Goal: Task Accomplishment & Management: Use online tool/utility

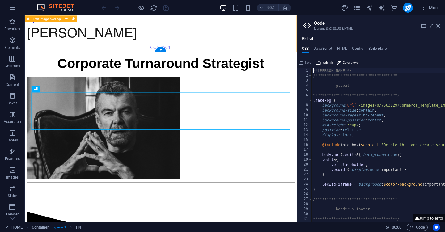
scroll to position [141, 0]
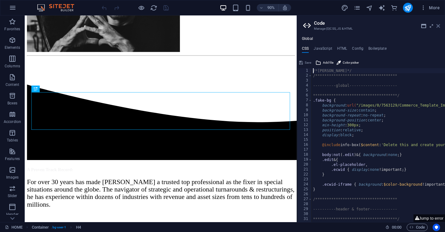
click at [439, 26] on icon at bounding box center [439, 26] width 4 height 5
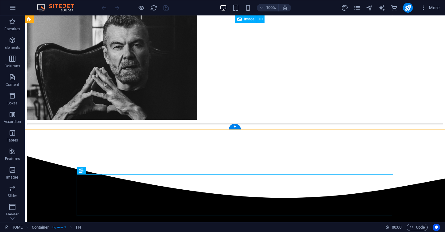
scroll to position [77, 0]
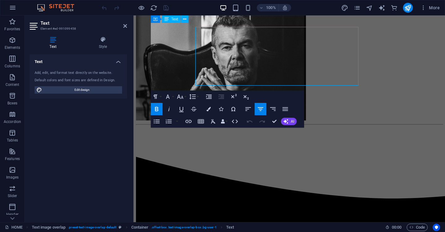
scroll to position [74, 0]
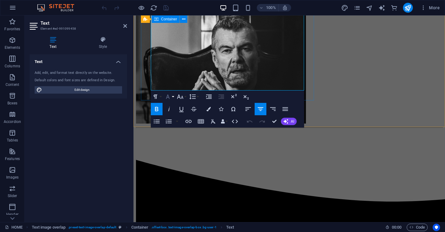
click at [173, 97] on button "Font Family" at bounding box center [169, 97] width 12 height 12
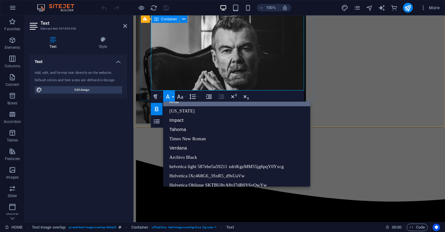
click at [173, 97] on button "Font Family" at bounding box center [169, 97] width 12 height 12
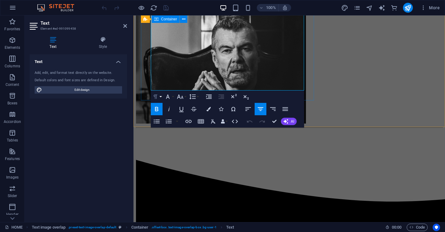
click at [161, 97] on button "Paragraph Format" at bounding box center [157, 97] width 12 height 12
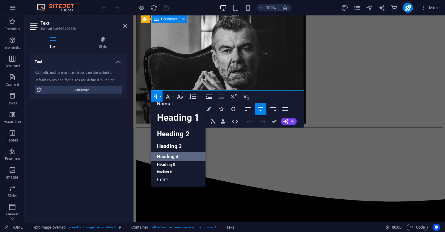
scroll to position [5, 0]
click at [178, 169] on link "Heading 5" at bounding box center [178, 166] width 55 height 8
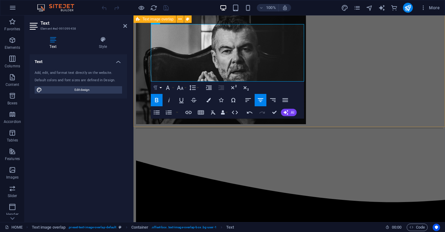
click at [160, 87] on button "Paragraph Format" at bounding box center [157, 88] width 12 height 12
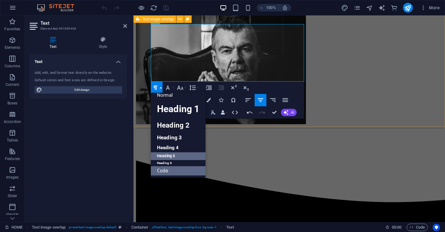
click at [171, 172] on link "Code" at bounding box center [178, 170] width 55 height 9
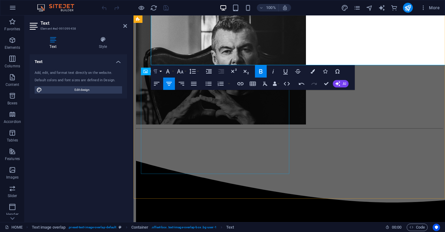
click at [161, 71] on button "Paragraph Format" at bounding box center [157, 71] width 12 height 12
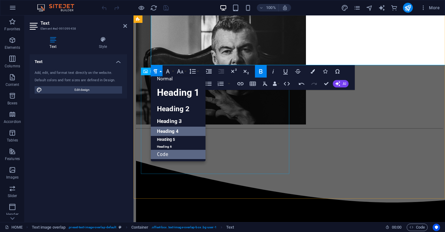
click at [169, 133] on link "Heading 4" at bounding box center [178, 131] width 55 height 9
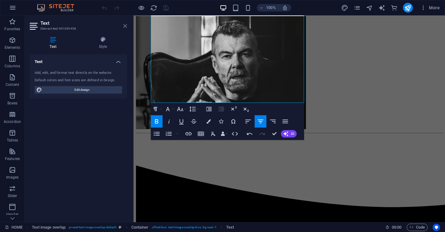
click at [126, 26] on icon at bounding box center [125, 26] width 4 height 5
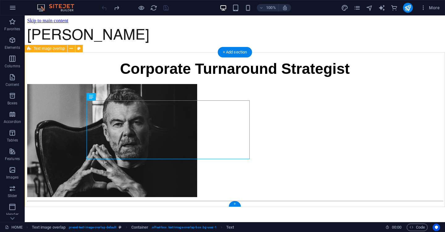
scroll to position [0, 0]
click at [152, 77] on div "Corporate Turnaround Strategist" at bounding box center [235, 68] width 416 height 17
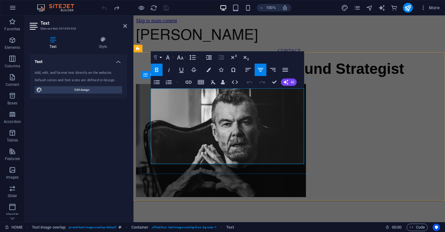
click at [161, 57] on button "Paragraph Format" at bounding box center [157, 57] width 12 height 12
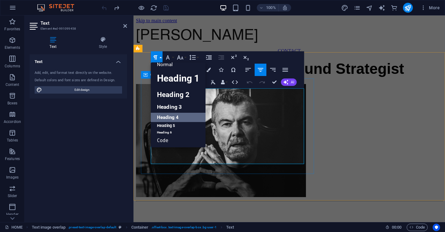
scroll to position [5, 0]
click at [174, 105] on link "Heading 3" at bounding box center [178, 107] width 55 height 11
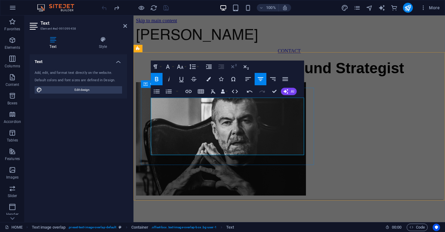
click at [234, 66] on icon "button" at bounding box center [234, 66] width 6 height 4
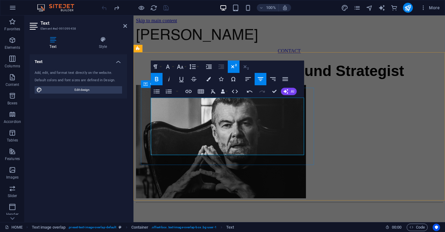
click at [245, 65] on icon "button" at bounding box center [246, 66] width 7 height 7
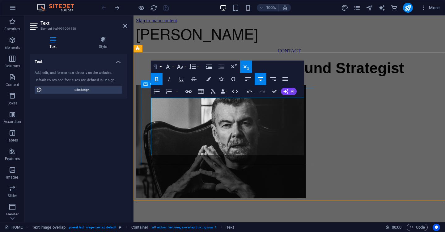
click at [162, 67] on button "Paragraph Format" at bounding box center [157, 67] width 12 height 12
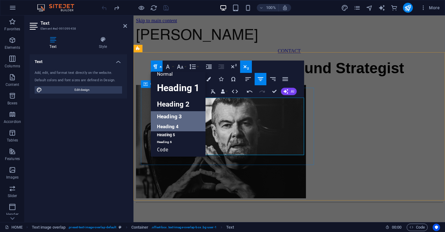
click at [170, 127] on link "Heading 4" at bounding box center [178, 126] width 55 height 9
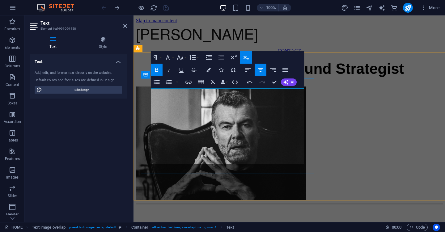
click at [241, 57] on button "Subscript" at bounding box center [246, 57] width 12 height 12
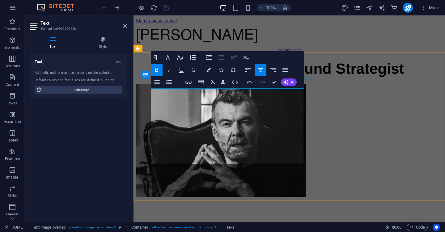
click at [235, 57] on icon "button" at bounding box center [233, 57] width 7 height 7
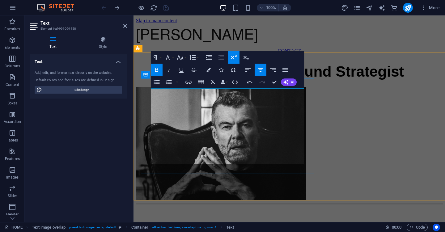
click at [235, 57] on icon "button" at bounding box center [233, 57] width 7 height 7
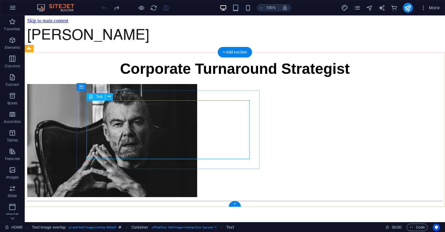
click at [183, 77] on div "Corporate Turnaround Strategist" at bounding box center [235, 68] width 416 height 17
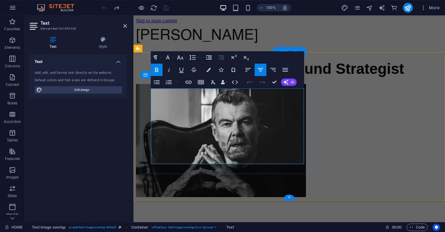
click at [239, 77] on div "Corporate Turnaround Strategist" at bounding box center [289, 68] width 307 height 17
click at [237, 77] on div "Corporate Turnaround Strategist" at bounding box center [289, 68] width 307 height 17
click at [124, 25] on icon at bounding box center [125, 26] width 4 height 5
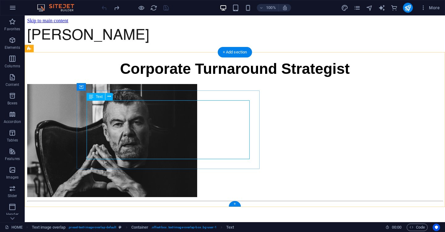
click at [169, 77] on div "Corporate Turnaround Strategist" at bounding box center [235, 68] width 416 height 17
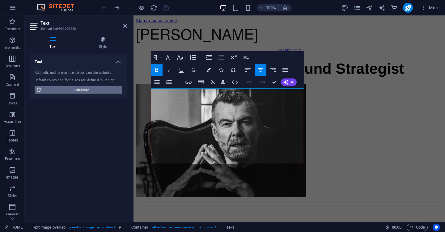
drag, startPoint x: 80, startPoint y: 89, endPoint x: 83, endPoint y: 126, distance: 36.6
click at [80, 89] on span "Edit design" at bounding box center [82, 89] width 76 height 7
select select "800"
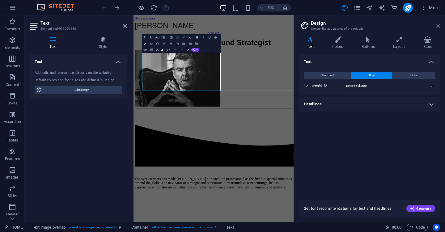
click at [440, 26] on icon at bounding box center [439, 26] width 4 height 5
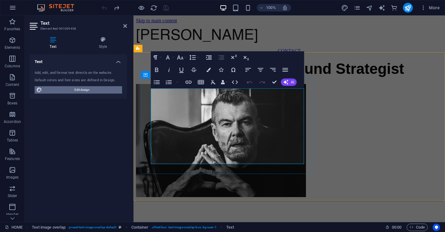
click at [80, 89] on span "Edit design" at bounding box center [82, 89] width 76 height 7
select select "800"
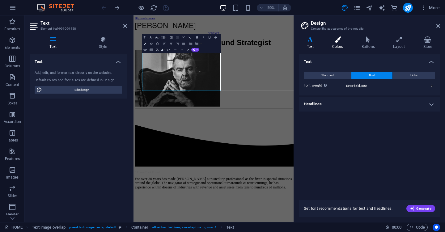
click at [343, 40] on icon at bounding box center [337, 40] width 27 height 6
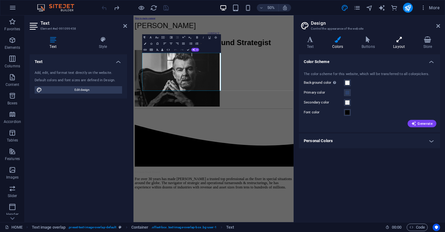
click at [400, 39] on icon at bounding box center [400, 40] width 28 height 6
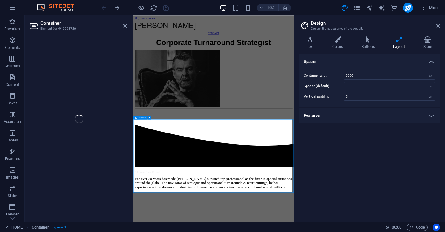
select select "waves"
select select "px"
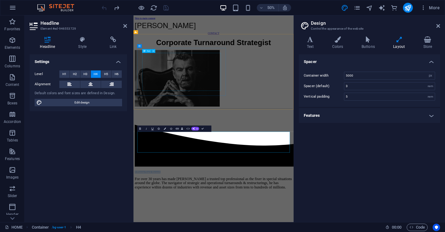
click at [286, 77] on div "Corporate Turnaround Strategist" at bounding box center [294, 68] width 316 height 17
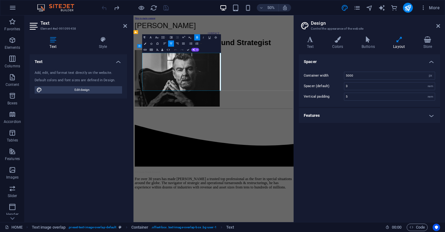
click at [259, 77] on strong "Corporate Turnaround Strategist" at bounding box center [294, 69] width 230 height 16
click at [284, 77] on h4 "Corporate Turnaround Strategist" at bounding box center [294, 68] width 316 height 17
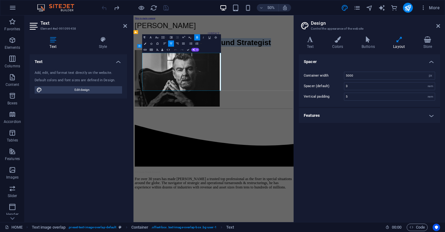
click at [277, 77] on div "Corporate Turnaround Strategist" at bounding box center [294, 68] width 316 height 17
click at [262, 77] on strong "Corporate Turnaround Strategist" at bounding box center [294, 69] width 230 height 16
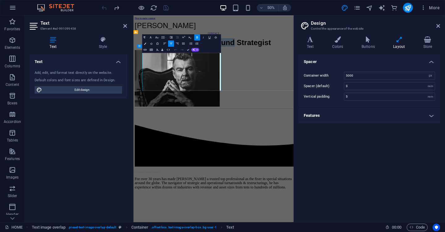
click at [262, 77] on strong "Corporate Turnaround Strategist" at bounding box center [294, 69] width 230 height 16
click at [126, 27] on icon at bounding box center [125, 26] width 4 height 5
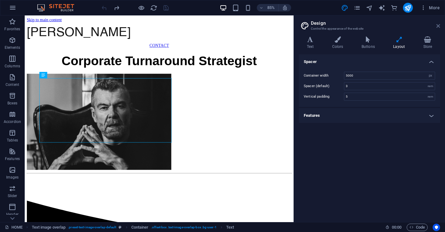
click at [439, 26] on icon at bounding box center [439, 26] width 4 height 5
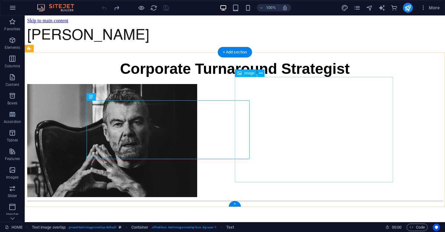
click at [350, 84] on figure at bounding box center [235, 141] width 416 height 115
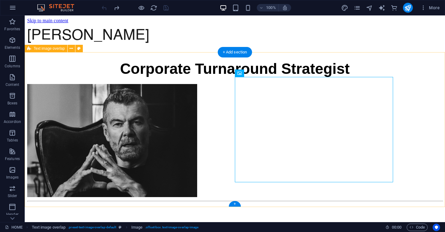
click at [174, 65] on div "Corporate Turnaround Strategist" at bounding box center [235, 126] width 416 height 145
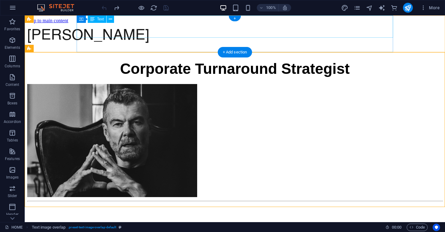
click at [223, 28] on div "[PERSON_NAME]" at bounding box center [235, 35] width 416 height 15
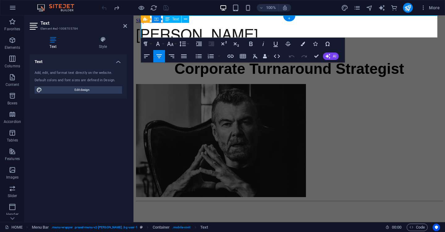
click at [228, 28] on span "[PERSON_NAME]" at bounding box center [197, 35] width 122 height 15
click at [251, 44] on icon "button" at bounding box center [251, 44] width 3 height 4
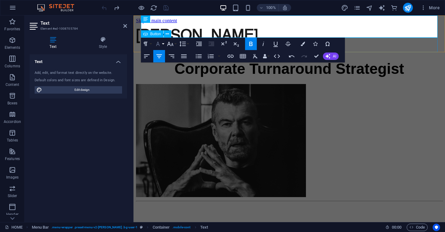
click at [164, 44] on button "Font Family" at bounding box center [159, 44] width 12 height 12
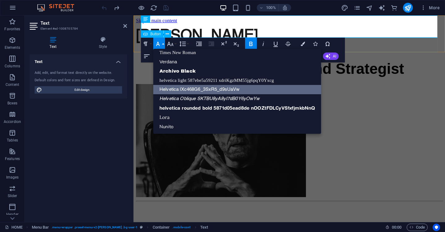
scroll to position [41, 0]
click at [164, 44] on button "Font Family" at bounding box center [159, 44] width 12 height 12
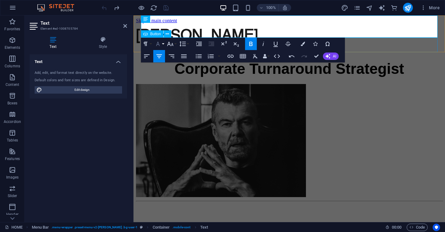
click at [164, 44] on button "Font Family" at bounding box center [159, 44] width 12 height 12
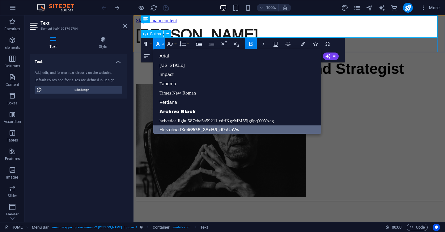
scroll to position [0, 0]
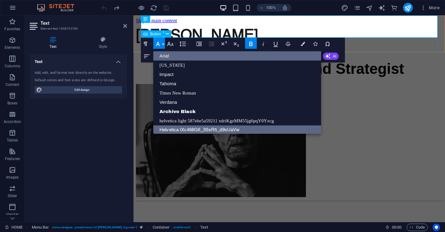
click at [178, 58] on link "Arial" at bounding box center [237, 55] width 168 height 9
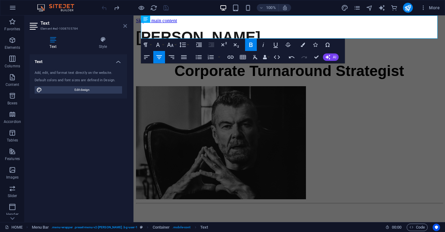
drag, startPoint x: 125, startPoint y: 27, endPoint x: 100, endPoint y: 12, distance: 28.8
click at [125, 27] on icon at bounding box center [125, 26] width 4 height 5
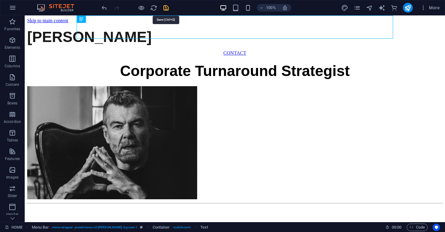
click at [166, 9] on icon "save" at bounding box center [166, 7] width 7 height 7
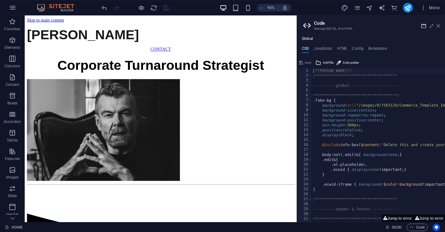
click at [439, 28] on icon at bounding box center [439, 26] width 4 height 5
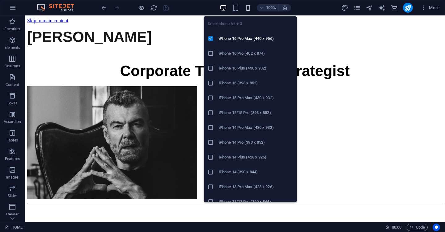
click at [246, 8] on icon "button" at bounding box center [248, 7] width 7 height 7
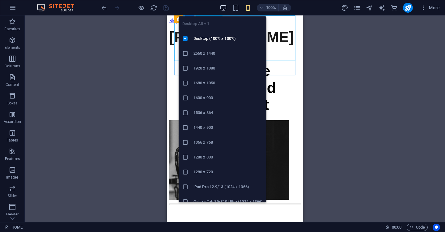
click at [221, 6] on icon "button" at bounding box center [223, 7] width 7 height 7
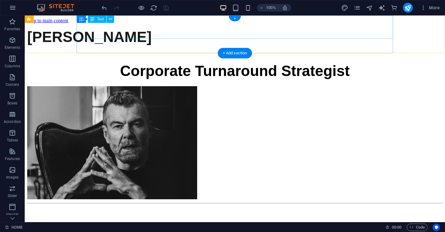
click at [288, 28] on div "[PERSON_NAME]" at bounding box center [235, 36] width 416 height 17
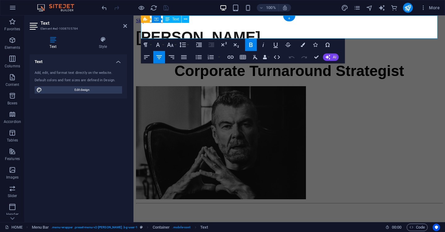
click at [243, 35] on p "[PERSON_NAME]" at bounding box center [289, 36] width 307 height 17
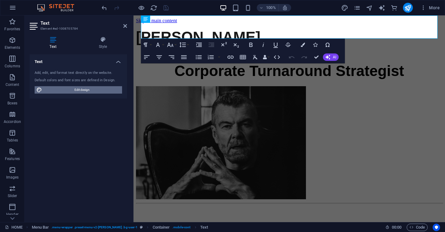
click at [87, 91] on span "Edit design" at bounding box center [82, 89] width 76 height 7
select select "800"
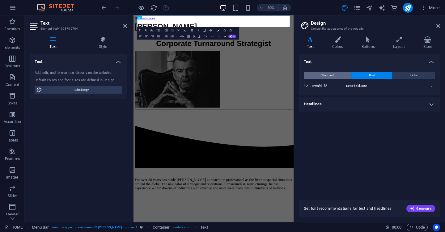
click at [334, 73] on span "Standard" at bounding box center [328, 75] width 12 height 7
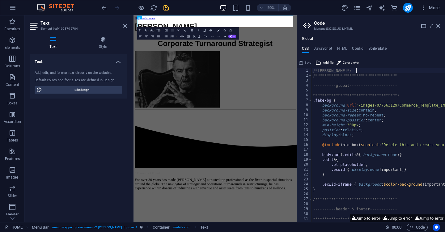
click at [366, 72] on div "**********" at bounding box center [413, 150] width 202 height 164
click at [438, 25] on icon at bounding box center [439, 26] width 4 height 5
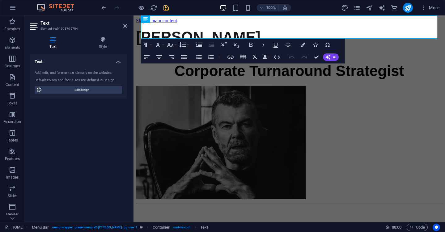
click at [84, 85] on div "Add, edit, and format text directly on the website. Default colors and font siz…" at bounding box center [78, 82] width 97 height 33
click at [86, 88] on span "Edit design" at bounding box center [82, 89] width 76 height 7
select select "px"
select select "400"
select select "px"
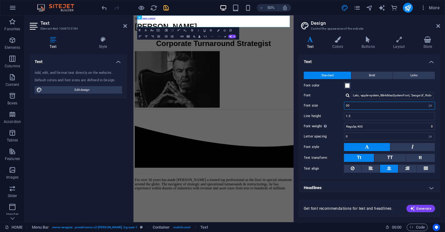
click at [373, 106] on input "30" at bounding box center [390, 105] width 91 height 7
type input "26"
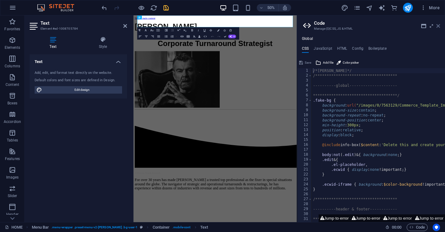
click at [438, 25] on icon at bounding box center [439, 26] width 4 height 5
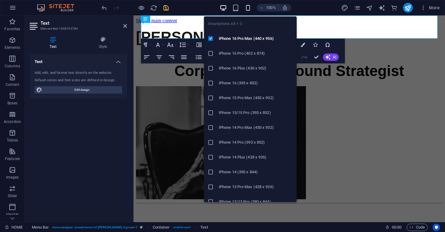
click at [248, 8] on icon "button" at bounding box center [248, 7] width 7 height 7
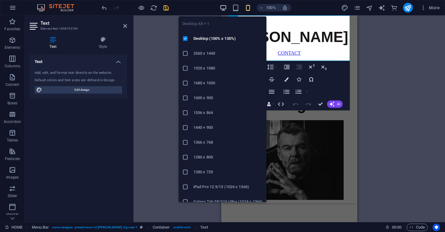
click at [221, 6] on icon "button" at bounding box center [223, 7] width 7 height 7
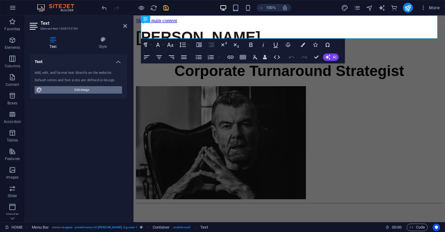
click at [89, 89] on span "Edit design" at bounding box center [82, 89] width 76 height 7
select select "px"
select select "400"
select select "px"
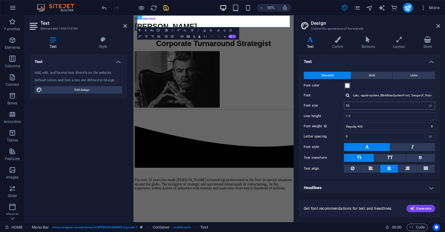
click at [365, 109] on div "26 rem px" at bounding box center [389, 106] width 91 height 8
click at [364, 108] on input "26" at bounding box center [390, 105] width 91 height 7
type input "50"
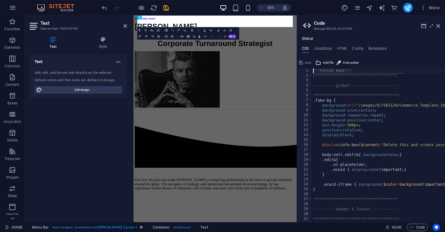
scroll to position [0, 1]
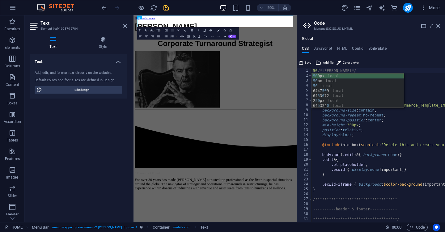
click at [358, 76] on div "50 0px local 50 px local 50 local 6447 50 9 local 64 5 3 0 72 local 2 50 px loc…" at bounding box center [358, 96] width 92 height 45
type textarea "500px/*[PERSON_NAME]*/"
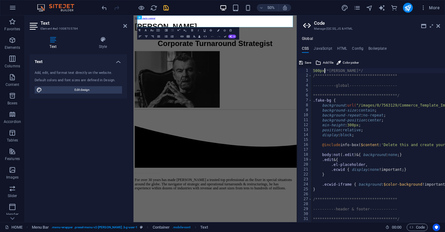
click at [307, 62] on span "Save" at bounding box center [308, 62] width 6 height 7
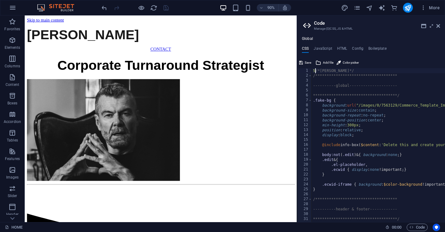
type textarea "/*[PERSON_NAME]*/"
click at [310, 60] on span "Save" at bounding box center [308, 62] width 6 height 7
click at [439, 26] on icon at bounding box center [439, 26] width 4 height 5
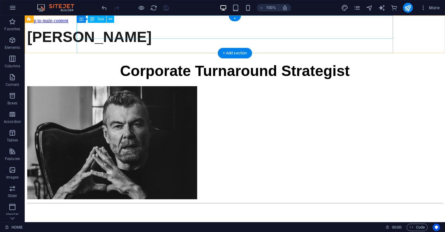
click at [244, 28] on div "[PERSON_NAME]" at bounding box center [235, 36] width 416 height 17
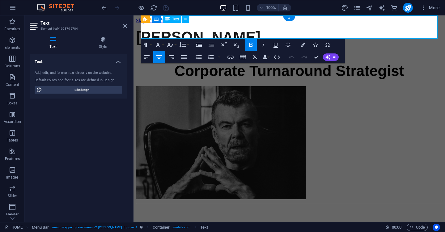
click at [244, 29] on strong "[PERSON_NAME]" at bounding box center [198, 37] width 125 height 16
click at [163, 44] on button "Font Family" at bounding box center [159, 45] width 12 height 12
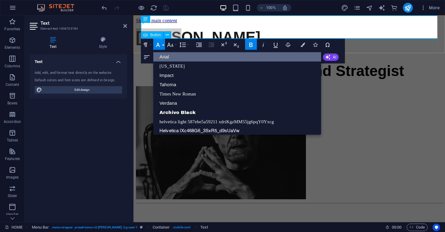
scroll to position [7, 0]
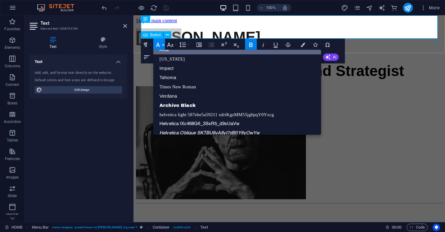
click at [163, 44] on button "Font Family" at bounding box center [159, 45] width 12 height 12
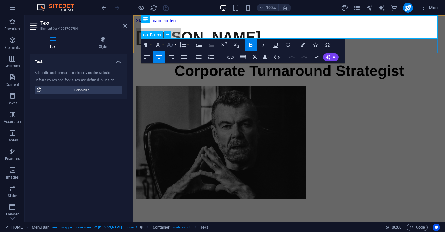
click at [176, 45] on button "Font Size" at bounding box center [172, 45] width 12 height 12
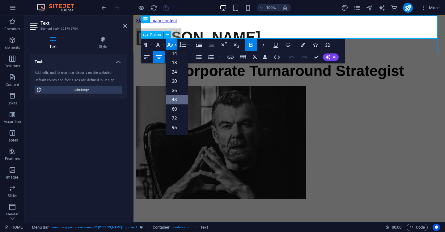
scroll to position [50, 0]
click at [178, 91] on link "36" at bounding box center [177, 90] width 22 height 9
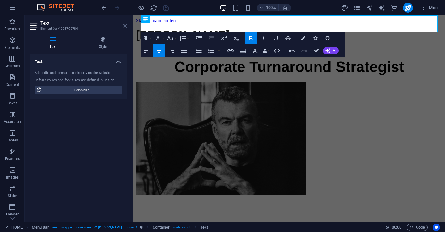
click at [125, 24] on icon at bounding box center [125, 26] width 4 height 5
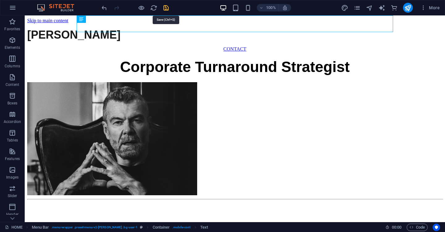
click at [165, 9] on icon "save" at bounding box center [166, 7] width 7 height 7
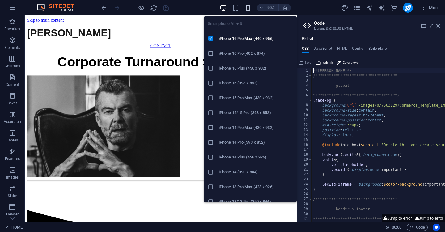
click at [248, 6] on icon "button" at bounding box center [248, 7] width 7 height 7
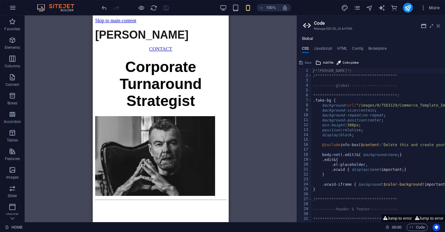
click at [439, 25] on icon at bounding box center [439, 26] width 4 height 5
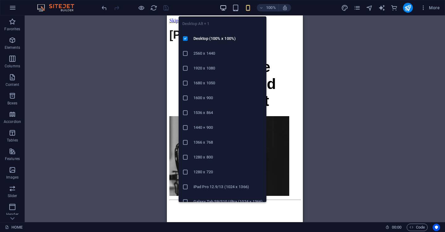
click at [224, 7] on icon "button" at bounding box center [223, 7] width 7 height 7
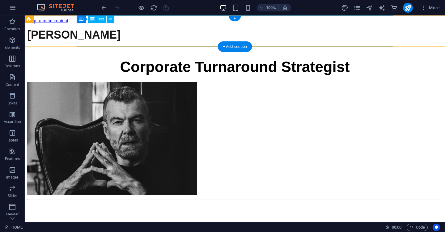
click at [303, 29] on div "[PERSON_NAME]" at bounding box center [235, 34] width 416 height 13
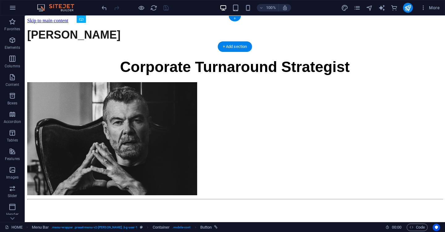
drag, startPoint x: 246, startPoint y: 37, endPoint x: 245, endPoint y: 33, distance: 4.4
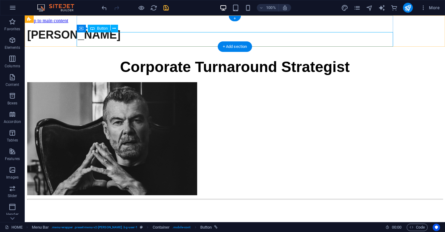
click at [260, 46] on div "CONTACT" at bounding box center [235, 49] width 416 height 6
click at [266, 46] on div "CONTACT" at bounding box center [235, 49] width 416 height 6
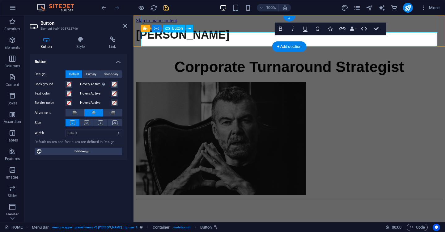
click at [255, 46] on div "CONTACT" at bounding box center [289, 49] width 307 height 6
click at [320, 46] on div "CONTACT" at bounding box center [289, 49] width 307 height 6
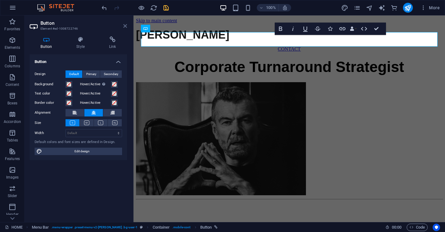
click at [126, 26] on icon at bounding box center [125, 26] width 4 height 5
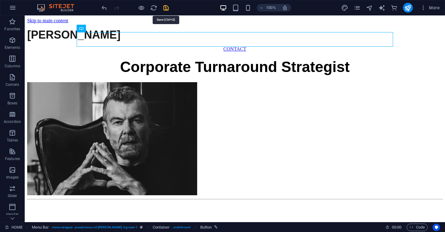
click at [165, 7] on icon "save" at bounding box center [166, 7] width 7 height 7
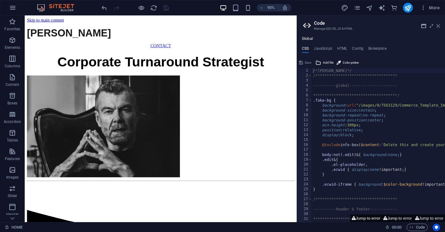
click at [438, 25] on icon at bounding box center [439, 26] width 4 height 5
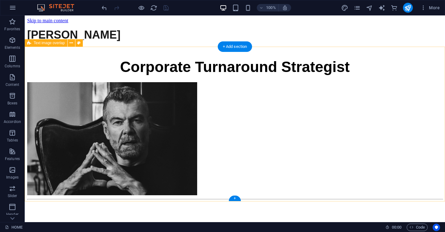
click at [274, 52] on div "Corporate Turnaround Strategist" at bounding box center [235, 124] width 416 height 145
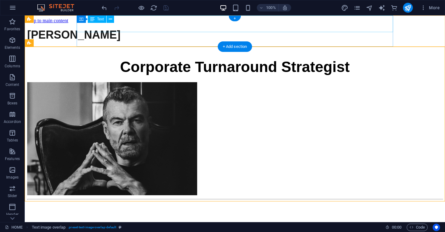
click at [291, 28] on div "[PERSON_NAME]" at bounding box center [235, 34] width 416 height 13
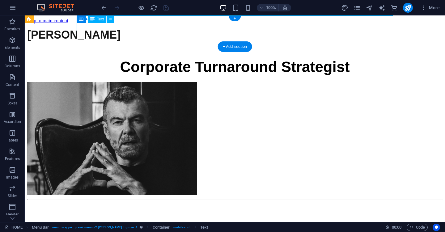
click at [273, 28] on div "[PERSON_NAME]" at bounding box center [235, 34] width 416 height 13
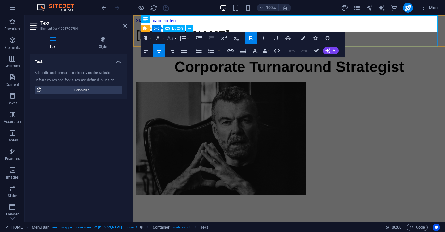
click at [176, 39] on button "Font Size" at bounding box center [172, 38] width 12 height 12
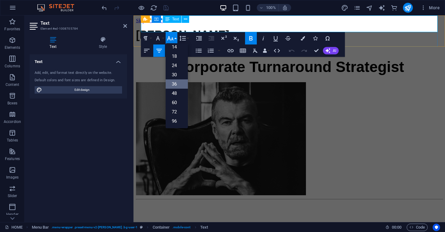
click at [230, 28] on strong "[PERSON_NAME]" at bounding box center [182, 34] width 93 height 13
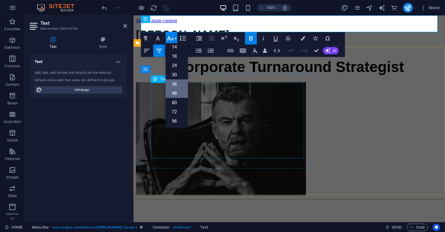
click at [182, 90] on link "48" at bounding box center [177, 93] width 22 height 9
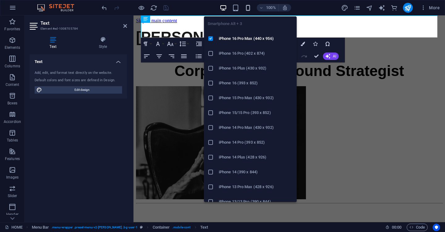
click at [252, 11] on icon "button" at bounding box center [248, 7] width 7 height 7
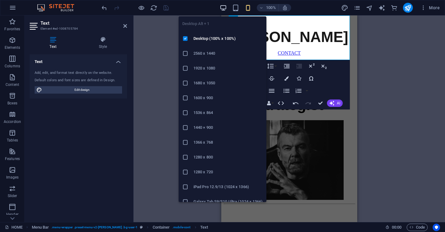
click at [221, 7] on icon "button" at bounding box center [223, 7] width 7 height 7
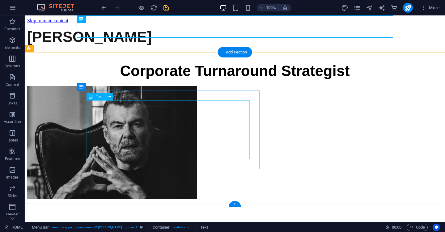
click at [187, 80] on div "Corporate Turnaround Strategist" at bounding box center [235, 70] width 416 height 17
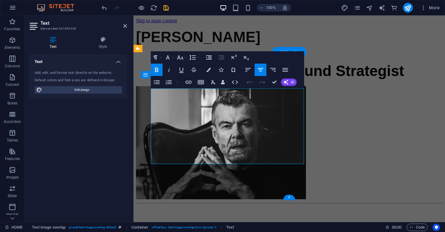
click at [209, 79] on strong "Corporate Turnaround Strategist" at bounding box center [289, 71] width 230 height 16
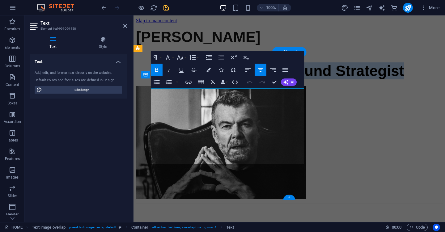
click at [209, 79] on strong "Corporate Turnaround Strategist" at bounding box center [289, 71] width 230 height 16
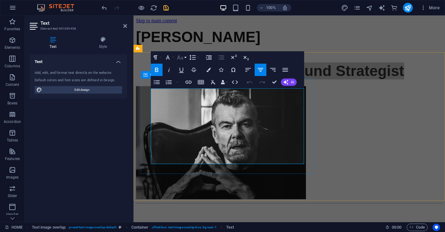
click at [186, 57] on button "Font Size" at bounding box center [182, 57] width 12 height 12
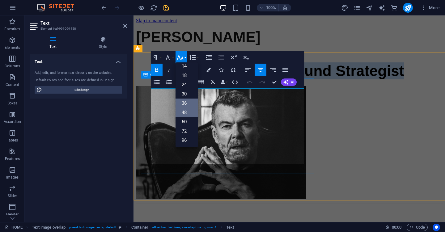
click at [186, 103] on link "36" at bounding box center [187, 103] width 22 height 9
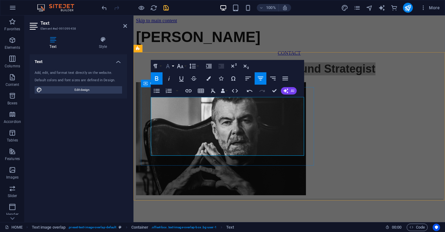
click at [174, 65] on button "Font Family" at bounding box center [169, 66] width 12 height 12
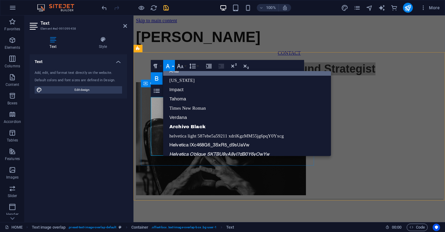
click at [174, 65] on button "Font Family" at bounding box center [169, 66] width 12 height 12
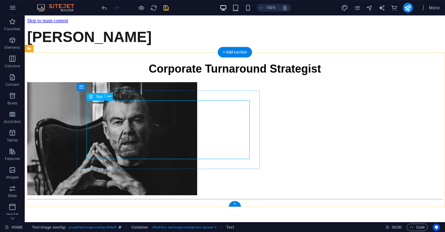
click at [167, 75] on div "Corporate Turnaround Strategist" at bounding box center [235, 68] width 416 height 13
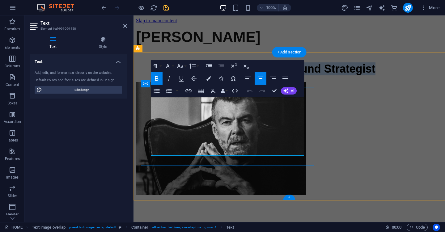
click at [167, 75] on h4 "Corporate Turnaround Strategist" at bounding box center [289, 68] width 307 height 13
click at [239, 75] on h4 "Corporate Turnaround Strategist" at bounding box center [289, 68] width 307 height 13
click at [203, 75] on strong "Corporate Turnaround Strategist" at bounding box center [289, 68] width 172 height 13
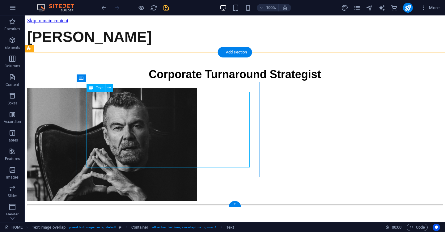
click at [221, 81] on div "Corporate Turnaround Strategist" at bounding box center [235, 71] width 416 height 19
click at [207, 81] on div "Corporate Turnaround Strategist" at bounding box center [235, 71] width 416 height 19
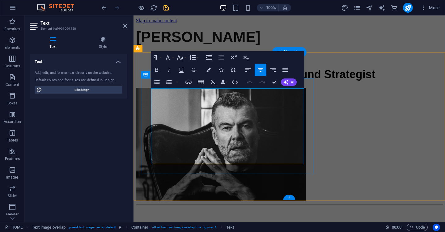
click at [189, 81] on h4 "Corporate Turnaround Strategist" at bounding box center [289, 71] width 307 height 19
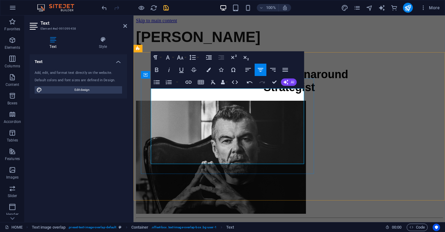
click at [230, 81] on strong "Corporate Turnaround" at bounding box center [289, 74] width 118 height 13
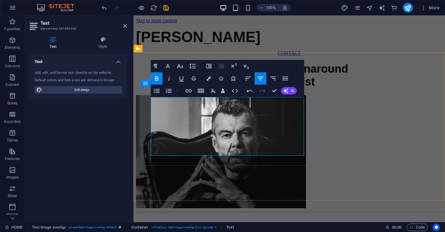
click at [230, 75] on strong "Corporate Turnaround" at bounding box center [289, 68] width 118 height 13
click at [264, 88] on strong "Strategist" at bounding box center [289, 81] width 51 height 13
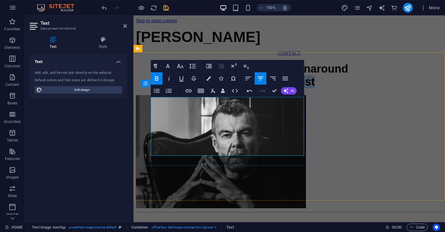
click at [264, 88] on strong "Strategist" at bounding box center [289, 81] width 51 height 13
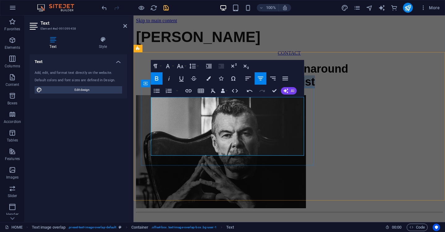
click at [264, 88] on strong "Strategist" at bounding box center [289, 81] width 51 height 13
click at [199, 88] on h4 "Corporate Turnaround Strategist" at bounding box center [289, 75] width 307 height 26
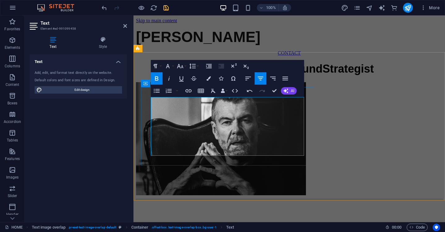
click at [262, 75] on h4 "Corporate Turnaround Strategist" at bounding box center [289, 68] width 307 height 13
click at [246, 67] on icon "button" at bounding box center [246, 67] width 5 height 4
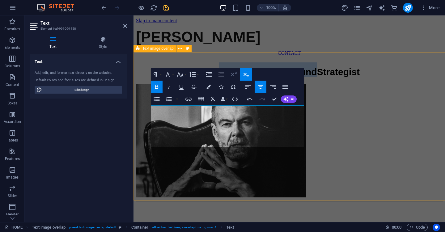
click at [233, 72] on icon "button" at bounding box center [233, 74] width 7 height 7
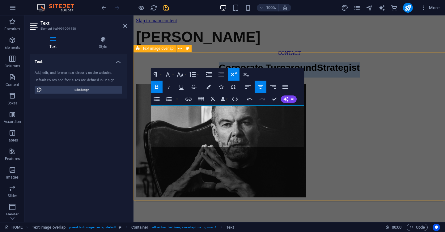
click at [233, 72] on icon "button" at bounding box center [233, 74] width 7 height 7
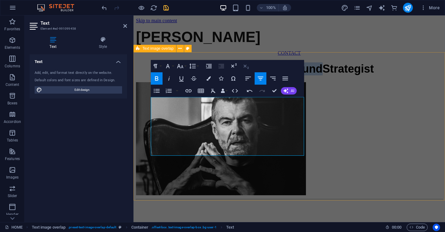
click at [245, 68] on icon "button" at bounding box center [246, 65] width 7 height 7
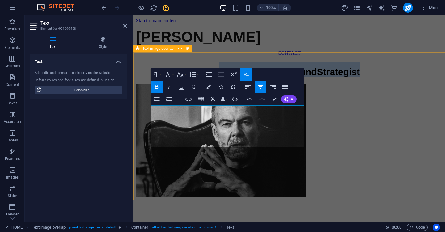
click at [244, 71] on icon "button" at bounding box center [246, 74] width 7 height 7
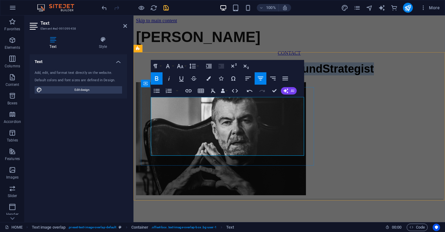
click at [257, 75] on h4 "Corporate Turnaround Strategist" at bounding box center [289, 68] width 307 height 13
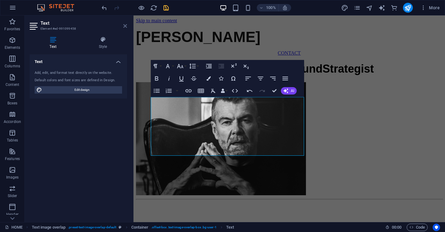
click at [126, 25] on icon at bounding box center [125, 26] width 4 height 5
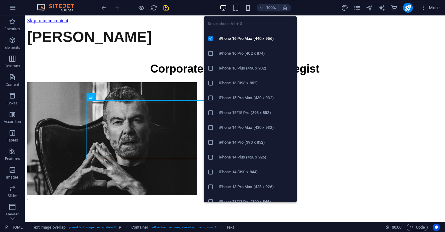
click at [250, 8] on icon "button" at bounding box center [248, 7] width 7 height 7
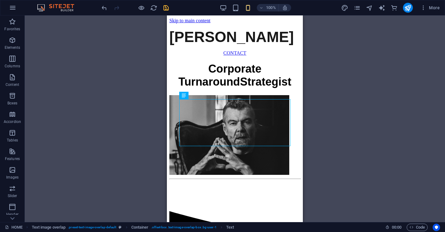
click at [357, 117] on div "H4 Container Container Text image overlap Spacer Image Separator Text Button Me…" at bounding box center [235, 118] width 421 height 207
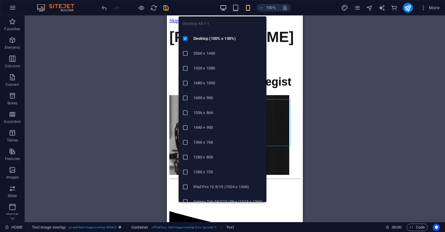
click at [223, 8] on icon "button" at bounding box center [223, 7] width 7 height 7
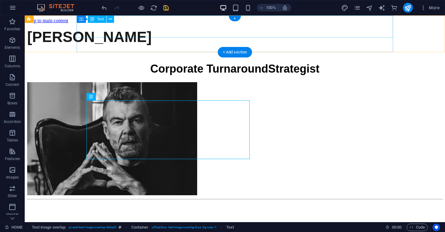
click at [157, 28] on div "[PERSON_NAME]" at bounding box center [235, 36] width 416 height 17
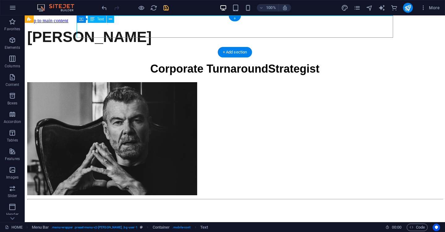
click at [186, 28] on div "[PERSON_NAME]" at bounding box center [235, 36] width 416 height 17
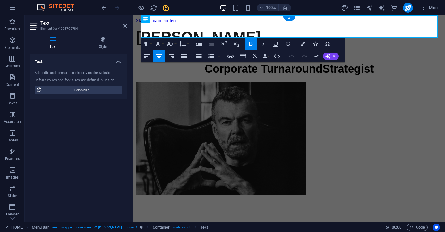
click at [225, 29] on strong "[PERSON_NAME]" at bounding box center [198, 37] width 125 height 16
click at [176, 44] on button "Font Size" at bounding box center [172, 44] width 12 height 12
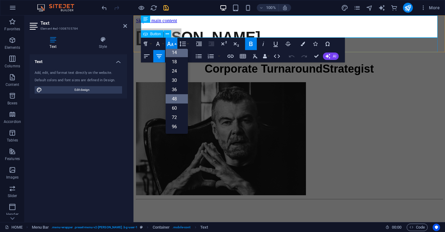
scroll to position [50, 0]
click at [179, 88] on link "36" at bounding box center [177, 89] width 22 height 9
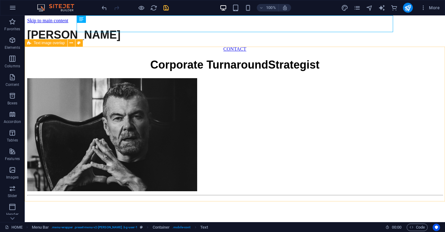
click at [179, 80] on div "Corporate Turnaround Strategist" at bounding box center [235, 122] width 416 height 141
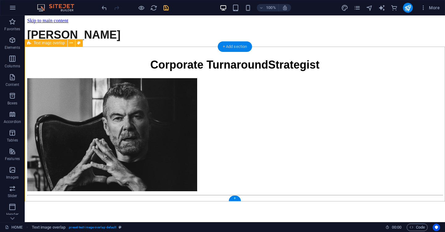
click at [237, 49] on div "+ Add section" at bounding box center [235, 46] width 34 height 11
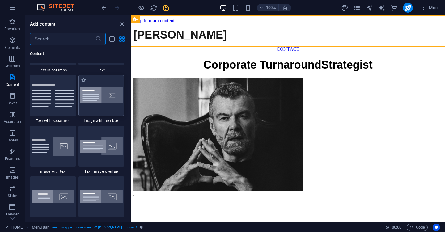
scroll to position [1125, 0]
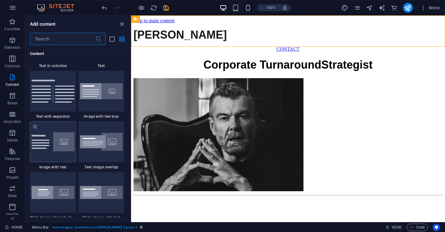
click at [63, 138] on img at bounding box center [53, 141] width 43 height 19
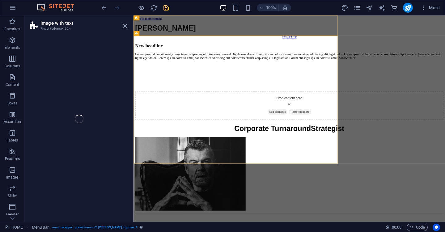
select select "rem"
select select "px"
select select "preset-text-with-image-v4-default"
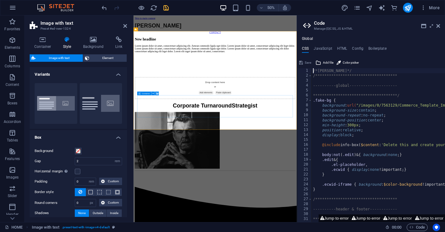
click at [288, 182] on div "Drop content here or Add elements Paste clipboard" at bounding box center [297, 160] width 322 height 44
click at [286, 174] on span "Add elements" at bounding box center [279, 169] width 31 height 9
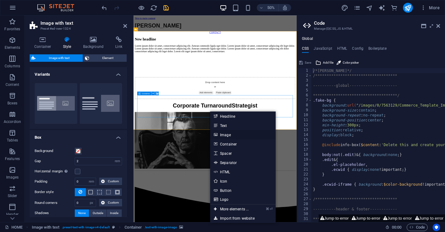
click at [236, 136] on link "Image" at bounding box center [243, 134] width 66 height 9
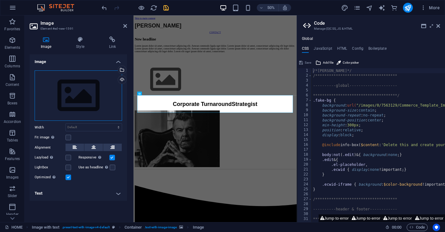
click at [65, 92] on div "Drag files here, click to choose files or select files from Files or our free s…" at bounding box center [79, 96] width 88 height 51
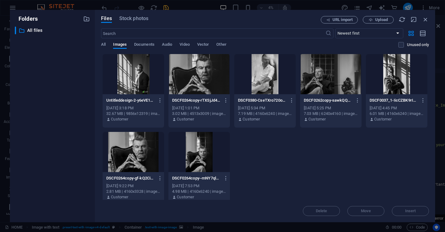
click at [210, 68] on div at bounding box center [200, 74] width 62 height 40
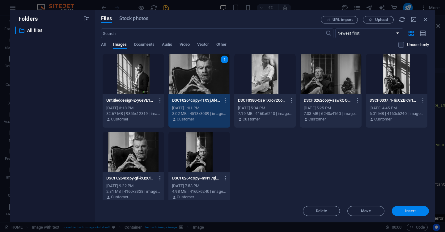
click at [408, 208] on button "Insert" at bounding box center [410, 211] width 37 height 10
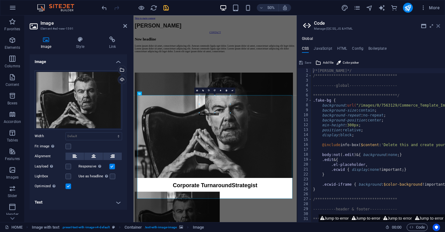
click at [437, 26] on icon at bounding box center [439, 26] width 4 height 5
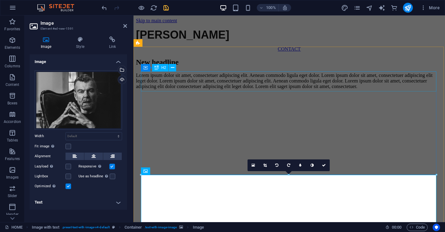
click at [321, 67] on div "New headline" at bounding box center [289, 62] width 307 height 8
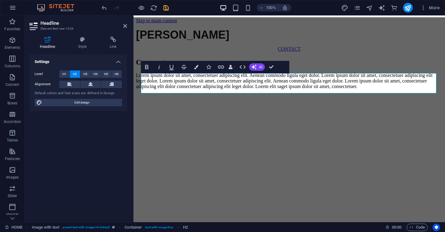
scroll to position [0, 0]
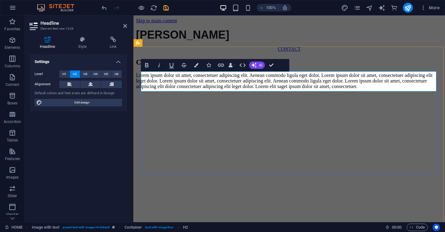
click at [243, 67] on h2 "Corporate Turnaround Strategist" at bounding box center [289, 62] width 307 height 8
click at [99, 72] on button "H4" at bounding box center [96, 74] width 10 height 7
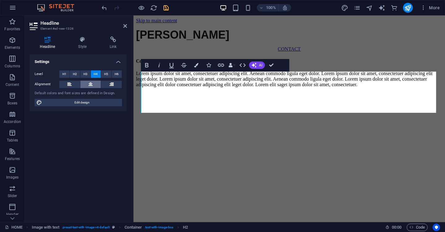
click at [93, 85] on button at bounding box center [90, 84] width 21 height 7
click at [199, 88] on div "Lorem ipsum dolor sit amet, consectetuer adipiscing elit. Aenean commodo ligula…" at bounding box center [289, 79] width 307 height 17
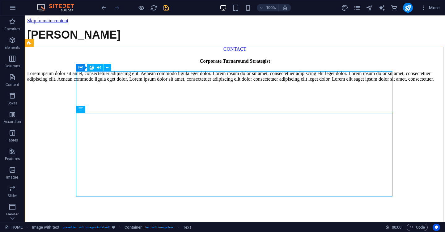
click at [208, 64] on div "Corporate Turnaround Strategist" at bounding box center [235, 61] width 416 height 6
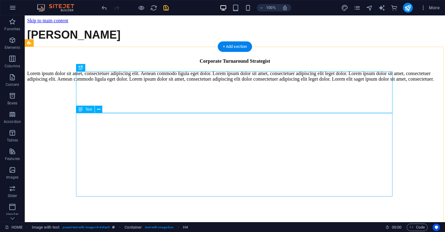
click at [211, 82] on div "Lorem ipsum dolor sit amet, consectetuer adipiscing elit. Aenean commodo ligula…" at bounding box center [235, 76] width 416 height 11
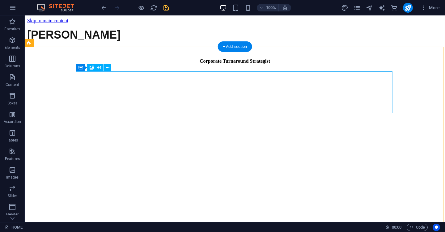
click at [218, 64] on div "Corporate Turnaround Strategist" at bounding box center [235, 61] width 416 height 6
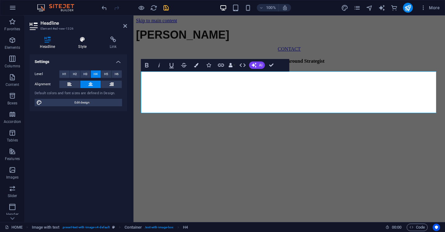
click at [90, 43] on h4 "Style" at bounding box center [84, 43] width 32 height 13
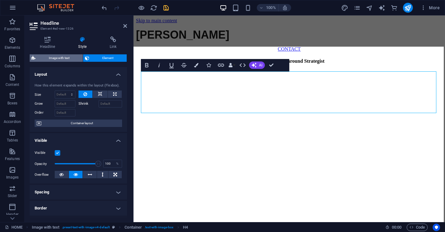
click at [63, 55] on span "Image with text" at bounding box center [59, 57] width 44 height 7
select select "rem"
select select "px"
select select "preset-text-with-image-v4-default"
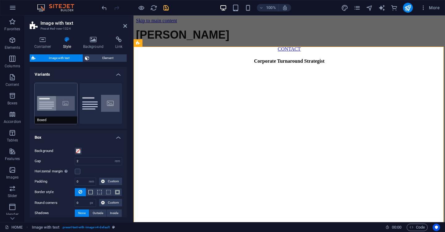
click at [67, 109] on button "Boxed" at bounding box center [56, 103] width 43 height 41
type input "0"
type input "2.5"
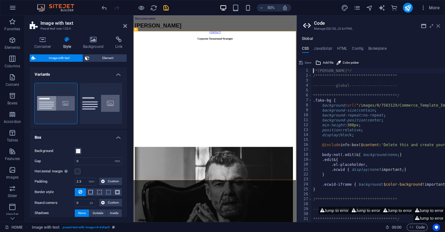
click at [439, 26] on icon at bounding box center [439, 26] width 4 height 5
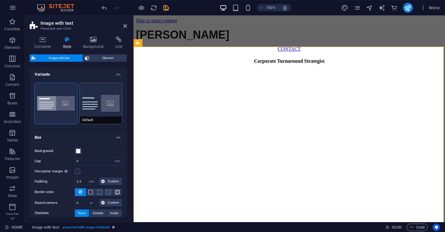
click at [108, 95] on button "Default" at bounding box center [101, 103] width 43 height 41
type input "2"
type input "0"
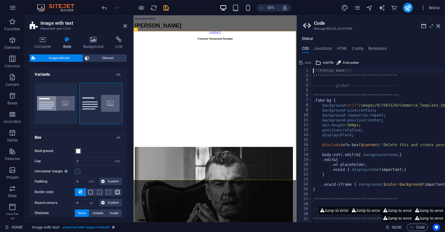
click at [117, 75] on h4 "Variants" at bounding box center [78, 72] width 97 height 11
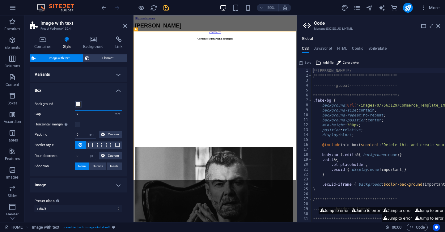
click at [101, 115] on input "2" at bounding box center [98, 114] width 47 height 7
click at [440, 26] on icon at bounding box center [439, 26] width 4 height 5
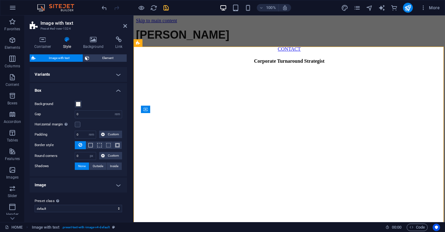
click at [55, 76] on h4 "Variants" at bounding box center [78, 74] width 97 height 15
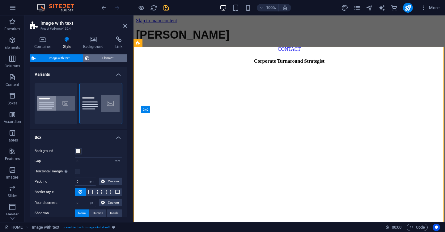
click at [107, 58] on span "Element" at bounding box center [108, 57] width 34 height 7
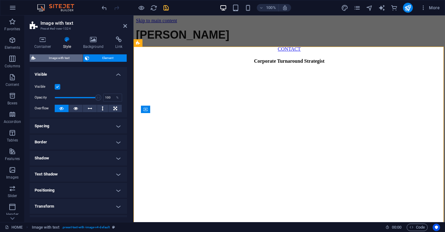
click at [72, 58] on span "Image with text" at bounding box center [59, 57] width 44 height 7
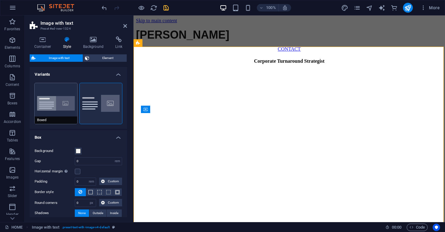
click at [54, 104] on button "Boxed" at bounding box center [56, 103] width 43 height 41
type input "0"
type input "2.5"
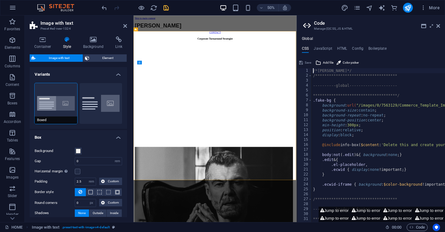
scroll to position [0, 1]
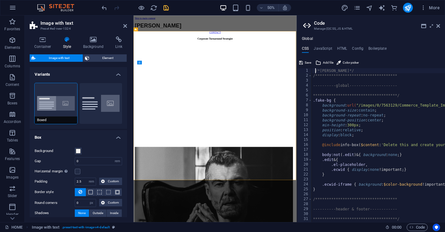
type textarea "/*[PERSON_NAME]*/"
click at [308, 61] on span "Save" at bounding box center [308, 62] width 6 height 7
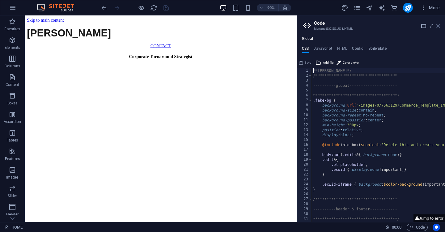
click at [439, 26] on icon at bounding box center [439, 26] width 4 height 5
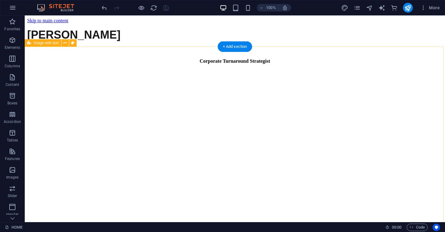
click at [65, 43] on icon at bounding box center [64, 43] width 3 height 6
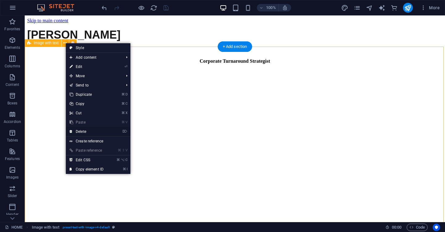
click at [98, 129] on link "⌦ Delete" at bounding box center [86, 131] width 41 height 9
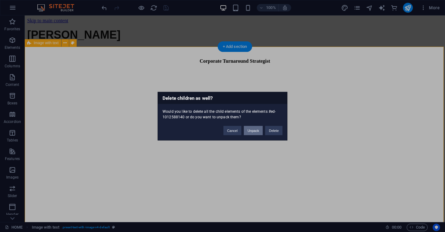
click at [255, 130] on button "Unpack" at bounding box center [253, 130] width 19 height 9
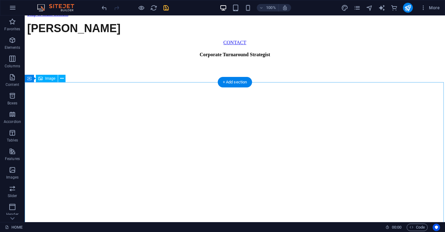
scroll to position [5, 0]
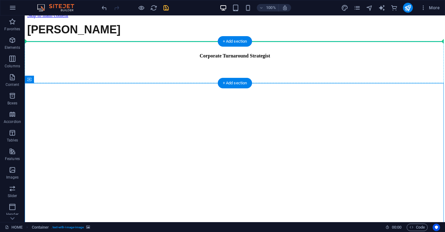
drag, startPoint x: 55, startPoint y: 97, endPoint x: 50, endPoint y: 50, distance: 47.0
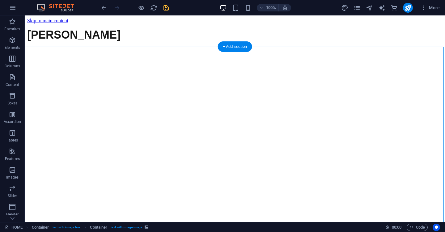
scroll to position [0, 0]
click at [62, 45] on icon at bounding box center [61, 43] width 3 height 6
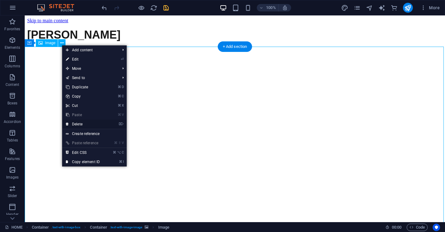
click at [93, 124] on link "⌦ Delete" at bounding box center [82, 124] width 41 height 9
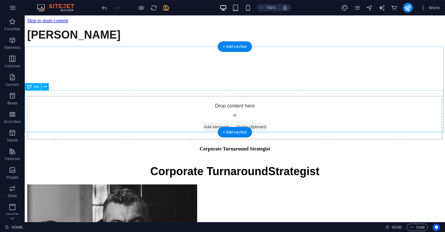
click at [195, 146] on div "Corporate Turnaround Strategist" at bounding box center [235, 149] width 416 height 6
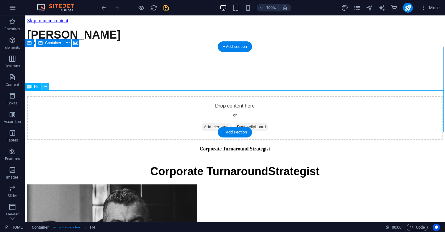
click at [44, 88] on icon at bounding box center [45, 87] width 3 height 6
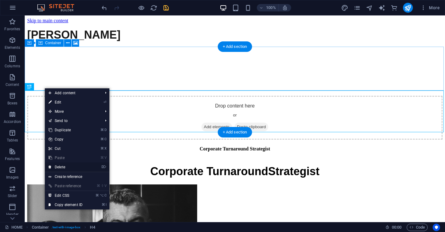
click at [74, 166] on link "⌦ Delete" at bounding box center [65, 167] width 41 height 9
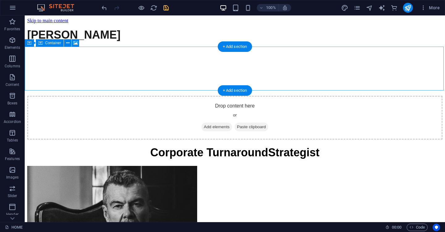
click at [135, 96] on div "Drop content here or Add elements Paste clipboard" at bounding box center [235, 118] width 416 height 44
click at [69, 45] on icon at bounding box center [67, 43] width 3 height 6
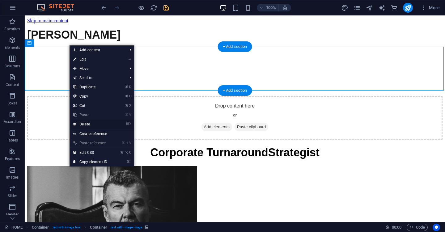
click at [102, 122] on link "⌦ Delete" at bounding box center [90, 124] width 41 height 9
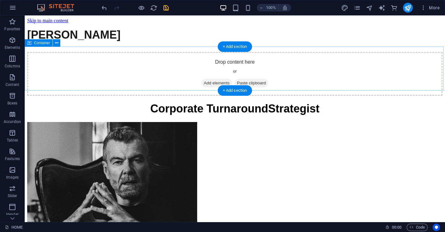
click at [167, 70] on div "Drop content here or Add elements Paste clipboard" at bounding box center [235, 74] width 416 height 44
click at [55, 44] on icon at bounding box center [56, 43] width 3 height 6
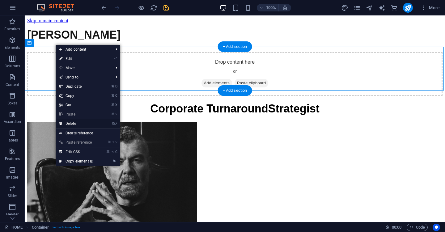
click at [90, 127] on link "⌦ Delete" at bounding box center [76, 123] width 41 height 9
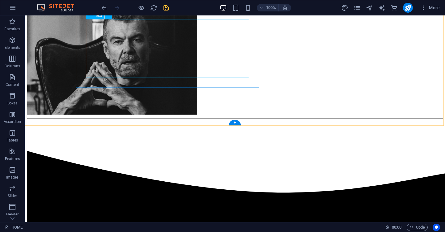
scroll to position [77, 0]
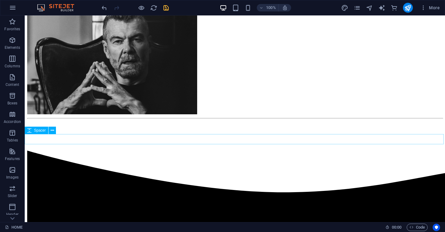
click at [132, 132] on div at bounding box center [235, 127] width 416 height 10
click at [54, 131] on button at bounding box center [52, 130] width 7 height 7
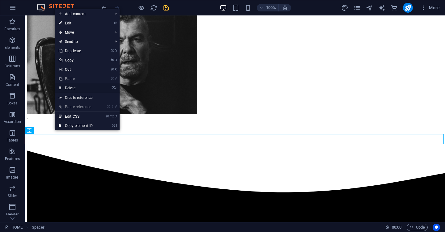
click at [82, 87] on link "⌦ Delete" at bounding box center [75, 88] width 41 height 9
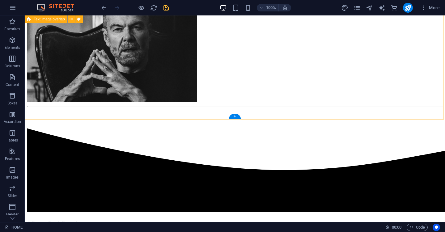
scroll to position [92, 0]
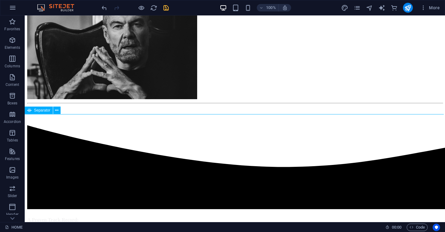
click at [160, 104] on div at bounding box center [235, 103] width 416 height 1
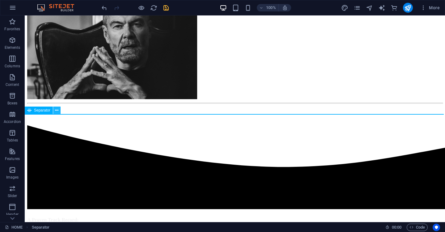
click at [56, 111] on icon at bounding box center [56, 110] width 3 height 6
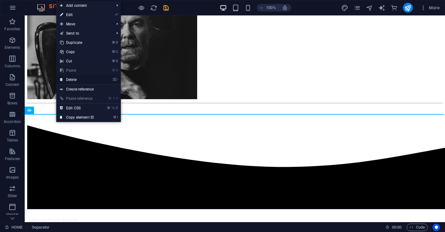
click at [84, 78] on link "⌦ Delete" at bounding box center [76, 79] width 41 height 9
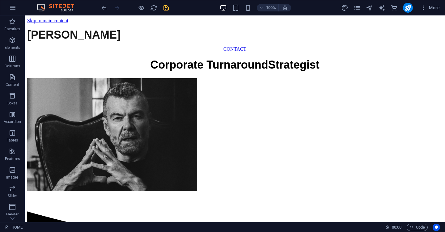
scroll to position [0, 0]
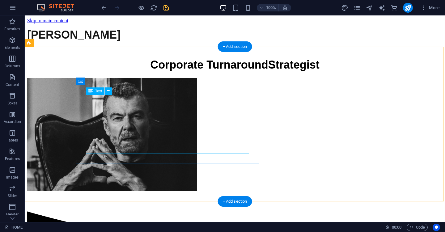
click at [97, 92] on span "Text" at bounding box center [98, 91] width 7 height 4
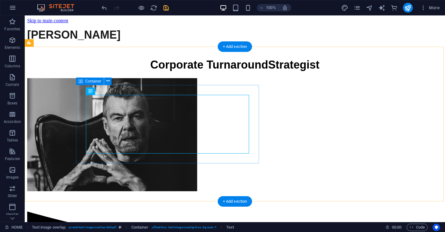
click at [82, 82] on icon at bounding box center [81, 81] width 4 height 7
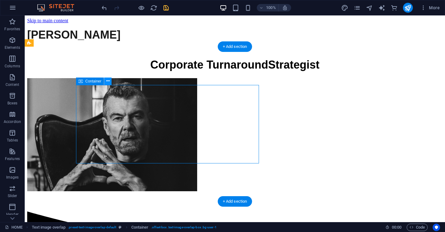
click at [108, 81] on icon at bounding box center [107, 81] width 3 height 6
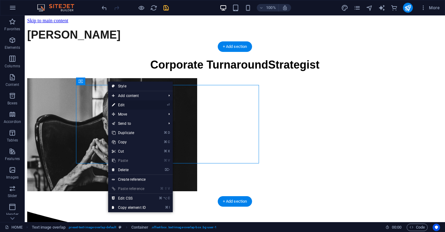
click at [131, 104] on link "⏎ Edit" at bounding box center [128, 105] width 41 height 9
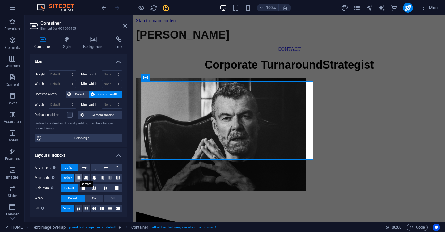
click at [80, 177] on button at bounding box center [79, 177] width 8 height 7
click at [71, 177] on span "Default" at bounding box center [68, 177] width 10 height 7
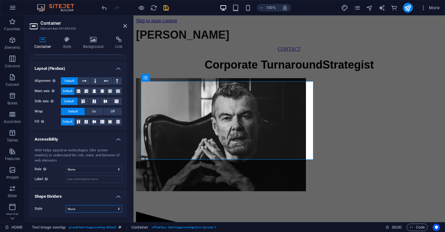
scroll to position [86, 0]
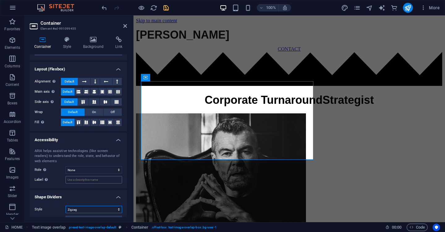
select select "none"
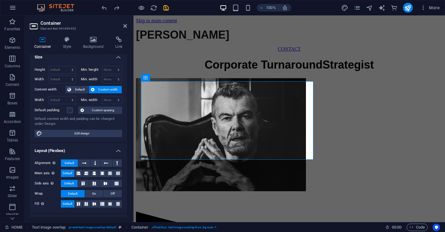
scroll to position [2, 0]
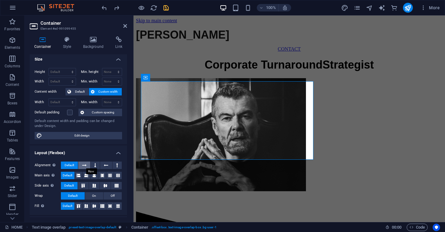
click at [84, 165] on icon at bounding box center [84, 165] width 4 height 7
click at [68, 165] on span "Default" at bounding box center [70, 165] width 10 height 7
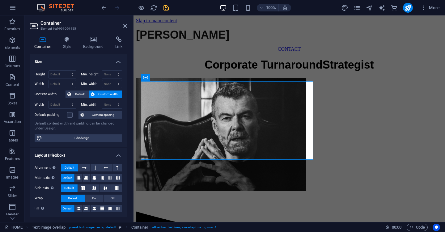
scroll to position [0, 0]
click at [89, 140] on span "Edit design" at bounding box center [82, 138] width 76 height 7
select select "px"
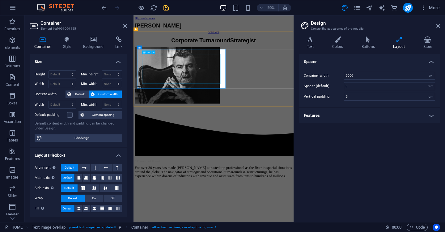
click at [253, 71] on div "Corporate Turnaround Strategist" at bounding box center [294, 64] width 316 height 13
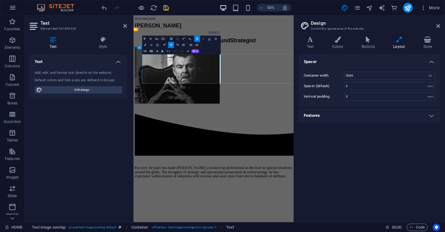
click at [253, 71] on div "Corporate Turnaround Strategist" at bounding box center [294, 64] width 316 height 13
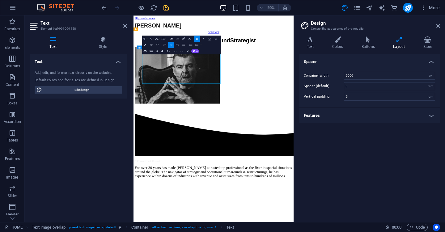
click at [252, 71] on div "Corporate Turnaround Strategist" at bounding box center [294, 64] width 316 height 13
click at [265, 71] on h4 "Corporate Turnaround Strategist" at bounding box center [294, 64] width 316 height 13
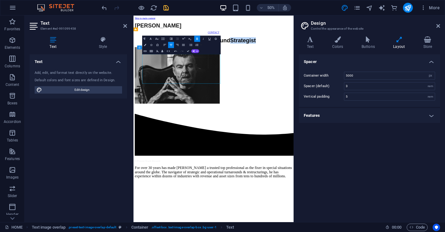
click at [265, 71] on h4 "Corporate Turnaround Strategist" at bounding box center [294, 64] width 316 height 13
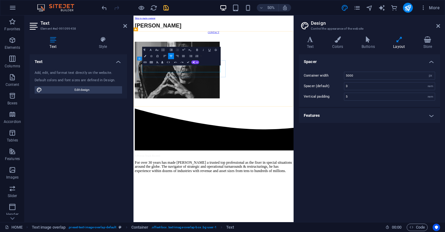
click at [274, 62] on p at bounding box center [294, 60] width 316 height 6
click at [244, 62] on p "Corporate Turnaround Strategist" at bounding box center [294, 60] width 316 height 6
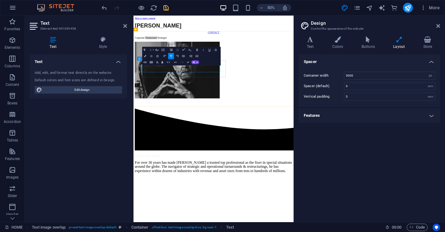
click at [153, 48] on button "Font Family" at bounding box center [151, 50] width 6 height 6
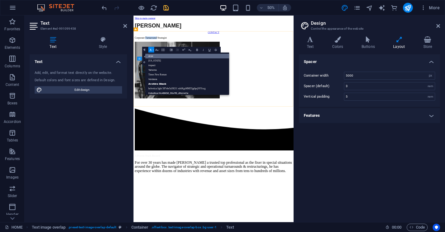
click at [156, 56] on link "Arial" at bounding box center [187, 56] width 84 height 5
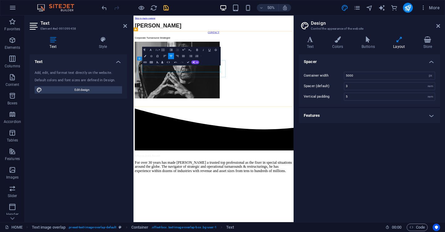
click at [159, 51] on icon "button" at bounding box center [157, 50] width 4 height 4
click at [154, 72] on link "36" at bounding box center [153, 73] width 11 height 5
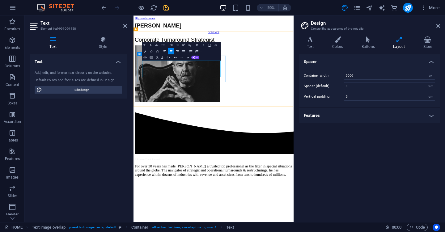
click at [167, 45] on div "Paragraph Format Normal Heading 1 Heading 2 Heading 3 Heading 4 Heading 5 Headi…" at bounding box center [154, 45] width 25 height 6
click at [166, 45] on button "Line Height" at bounding box center [164, 45] width 6 height 6
click at [148, 45] on button "Paragraph Format" at bounding box center [145, 45] width 6 height 6
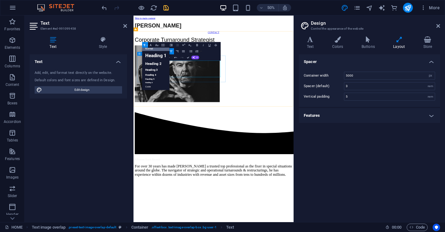
scroll to position [5, 0]
click at [156, 75] on link "Heading 4" at bounding box center [156, 75] width 28 height 5
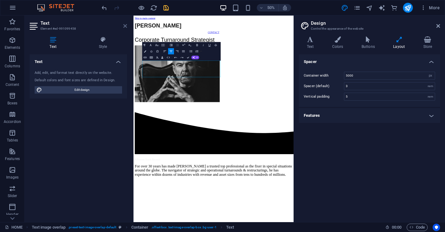
click at [126, 24] on icon at bounding box center [125, 26] width 4 height 5
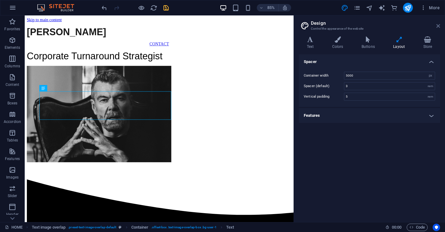
click at [439, 24] on icon at bounding box center [439, 26] width 4 height 5
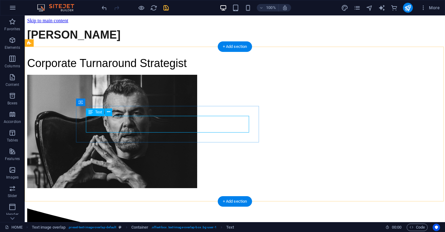
click at [208, 70] on div "Corporate Turnaround Strategist" at bounding box center [235, 63] width 416 height 13
click at [186, 70] on div "Corporate Turnaround Strategist" at bounding box center [235, 63] width 416 height 13
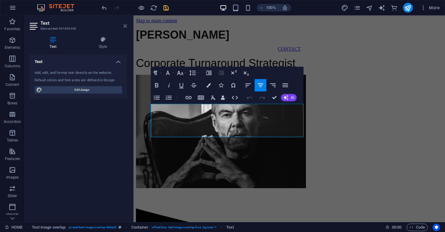
click at [126, 26] on icon at bounding box center [125, 26] width 4 height 5
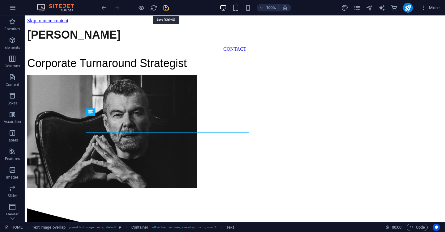
click at [166, 6] on icon "save" at bounding box center [166, 7] width 7 height 7
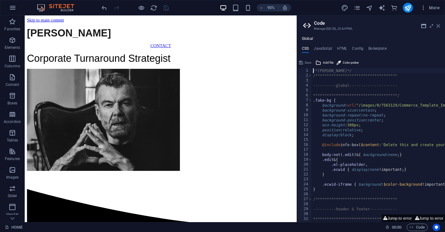
click at [439, 26] on icon at bounding box center [439, 26] width 4 height 5
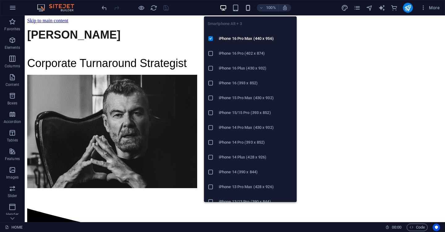
click at [249, 8] on icon "button" at bounding box center [248, 7] width 7 height 7
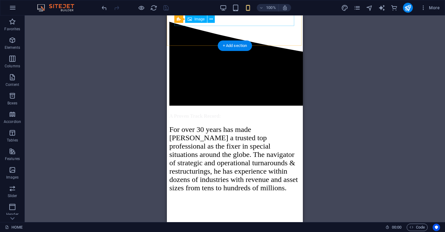
scroll to position [169, 0]
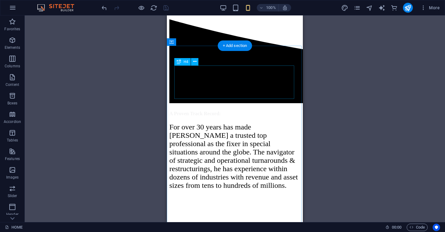
click at [238, 111] on div "A Proven Track Record:" at bounding box center [235, 114] width 131 height 6
click at [183, 111] on div "A Proven Track Record:" at bounding box center [235, 114] width 131 height 6
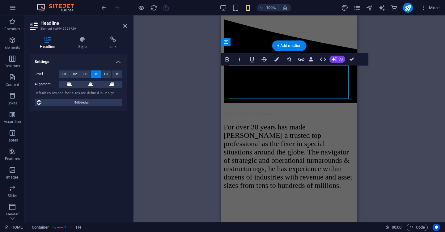
click at [256, 111] on div "A Proven Track Record:" at bounding box center [289, 114] width 131 height 6
click at [293, 111] on div "A Proven Track Record:" at bounding box center [289, 114] width 131 height 6
click at [332, 111] on div "A Proven Track Record:" at bounding box center [289, 114] width 131 height 6
click at [334, 111] on h4 "A Proven Track Record:" at bounding box center [289, 114] width 131 height 6
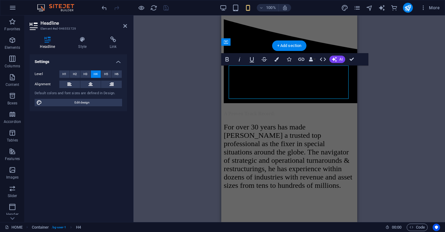
click at [276, 111] on span "A Proven Track Record:" at bounding box center [250, 113] width 52 height 5
copy span "A Proven Track Record:"
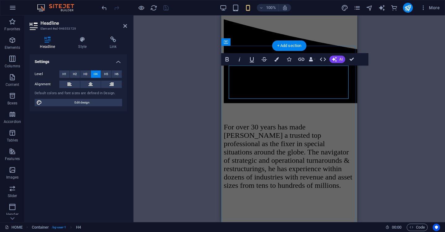
click at [291, 111] on div at bounding box center [289, 114] width 131 height 6
click at [309, 111] on div "A Proven Track Record:" at bounding box center [289, 114] width 131 height 6
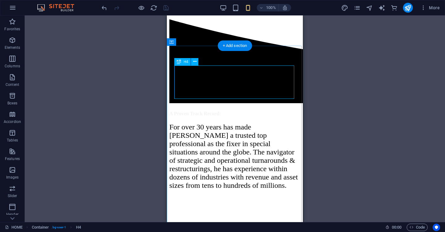
click at [221, 111] on div "A Proven Track Record:" at bounding box center [235, 114] width 131 height 6
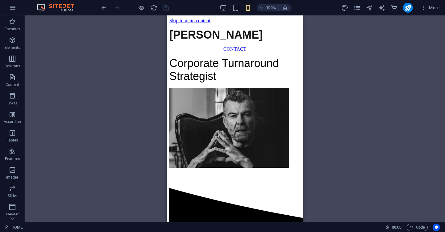
scroll to position [0, 0]
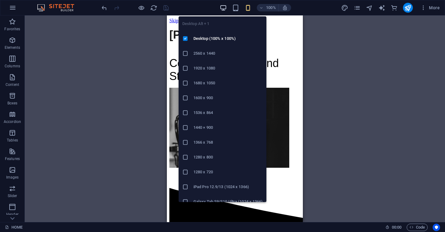
click at [224, 6] on icon "button" at bounding box center [223, 7] width 7 height 7
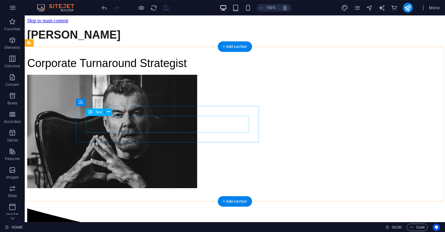
click at [140, 70] on div "Corporate Turnaround Strategist" at bounding box center [235, 63] width 416 height 13
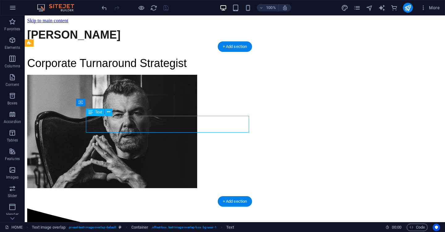
click at [140, 70] on div "Corporate Turnaround Strategist" at bounding box center [235, 63] width 416 height 13
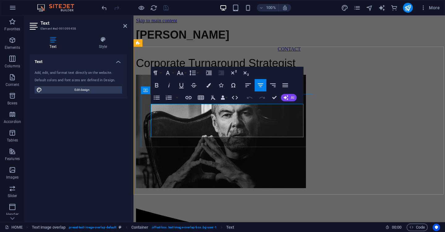
click at [189, 70] on p "Corporate Turnaround Strategist" at bounding box center [289, 63] width 307 height 13
click at [206, 70] on span "Corporate Turnaround Strategist" at bounding box center [216, 63] width 160 height 13
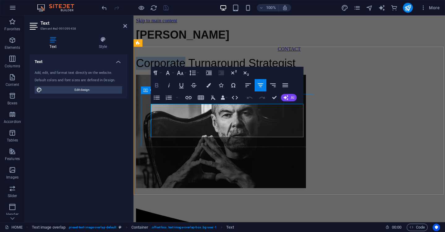
click at [159, 86] on icon "button" at bounding box center [156, 85] width 7 height 7
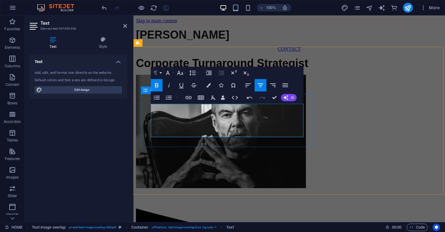
click at [162, 73] on button "Paragraph Format" at bounding box center [157, 73] width 12 height 12
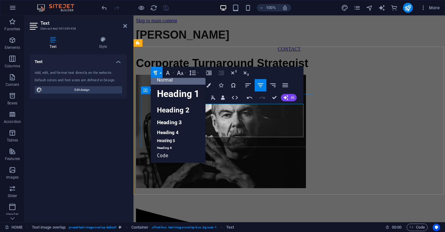
scroll to position [5, 0]
click at [175, 71] on button "Font Family" at bounding box center [169, 73] width 12 height 12
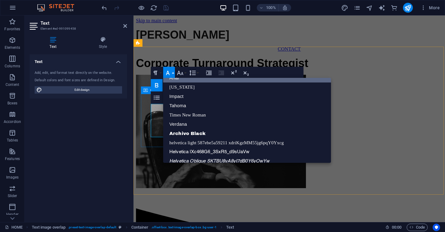
click at [175, 71] on button "Font Family" at bounding box center [169, 73] width 12 height 12
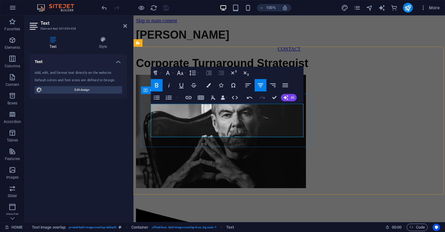
click at [213, 73] on button "Increase Indent" at bounding box center [209, 73] width 12 height 12
click at [222, 72] on icon "button" at bounding box center [221, 72] width 7 height 7
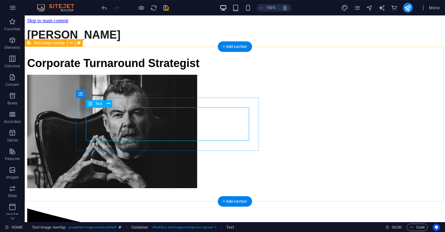
click at [416, 96] on div "Corporate Turnaround Strategist" at bounding box center [235, 121] width 416 height 138
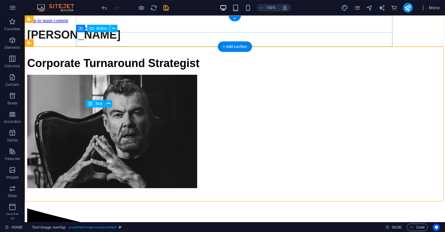
click at [154, 46] on div "CONTACT" at bounding box center [235, 49] width 416 height 6
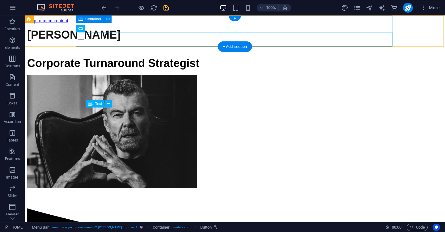
click at [83, 29] on div "Button" at bounding box center [83, 29] width 14 height 8
click at [82, 29] on div "Container Button" at bounding box center [98, 29] width 45 height 8
click at [102, 28] on span "Button" at bounding box center [102, 29] width 11 height 4
click at [115, 29] on icon at bounding box center [113, 28] width 3 height 6
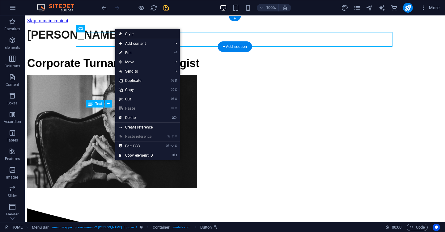
click at [136, 34] on link "Style" at bounding box center [147, 33] width 65 height 9
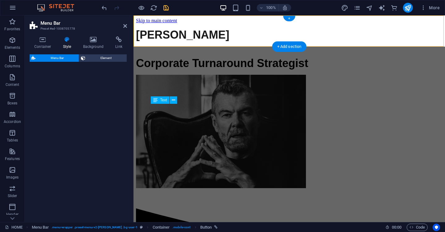
select select "rem"
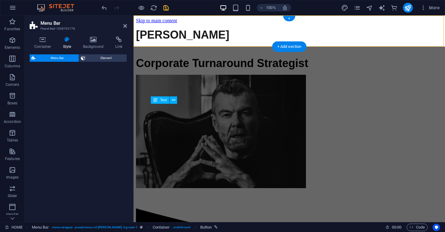
select select "rem"
select select "preset-menu-v2-loki"
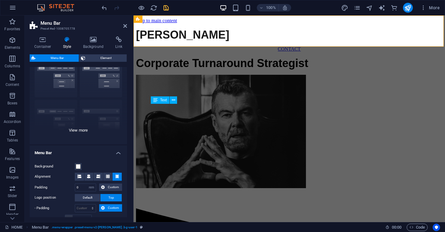
scroll to position [35, 0]
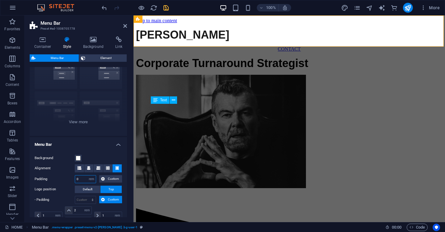
click at [80, 181] on input "0" at bounding box center [85, 179] width 21 height 7
type input "3"
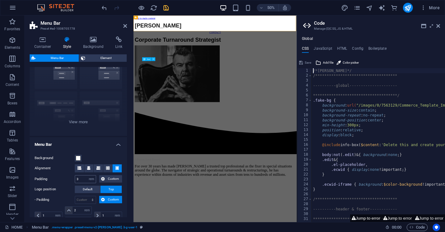
scroll to position [0, 1]
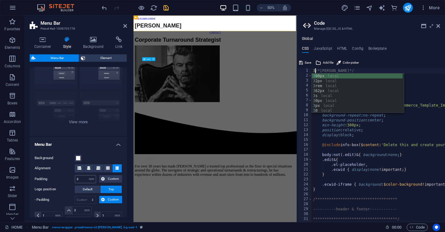
type textarea "/*[PERSON_NAME]*/"
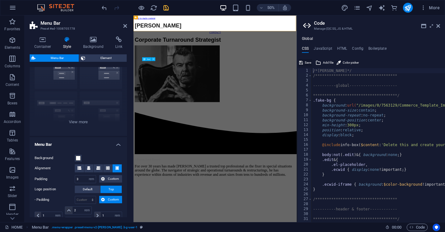
click at [308, 63] on span "Save" at bounding box center [308, 62] width 6 height 7
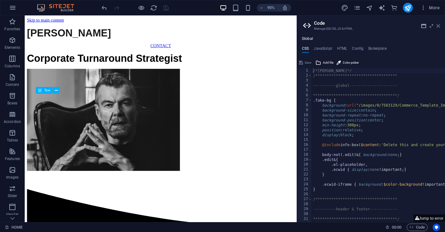
click at [440, 26] on icon at bounding box center [439, 26] width 4 height 5
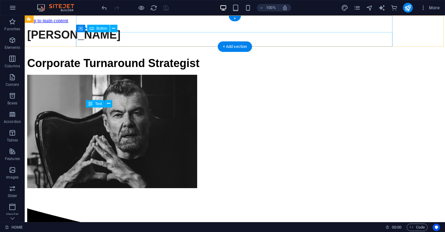
click at [316, 46] on div "CONTACT" at bounding box center [235, 49] width 416 height 6
click at [144, 46] on div "CONTACT" at bounding box center [235, 49] width 416 height 6
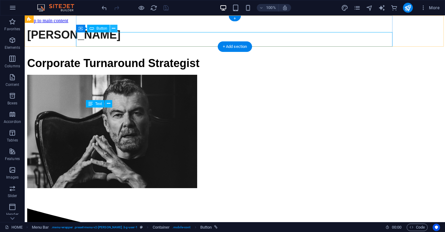
click at [112, 29] on icon at bounding box center [113, 28] width 3 height 6
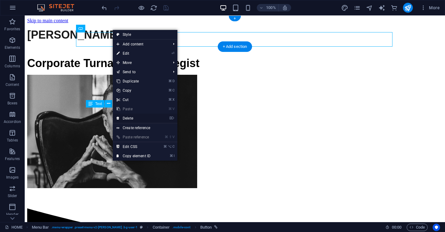
click at [139, 119] on link "⌦ Delete" at bounding box center [133, 118] width 41 height 9
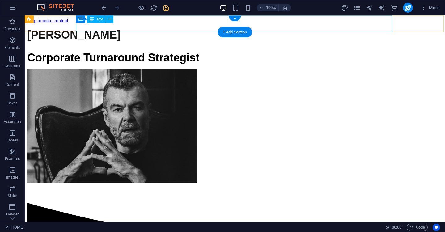
click at [298, 28] on div "[PERSON_NAME]" at bounding box center [235, 34] width 416 height 13
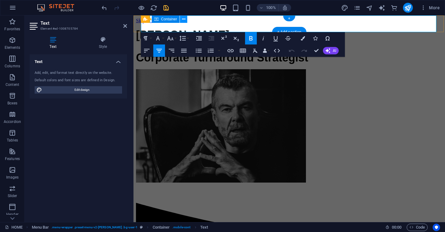
click at [184, 19] on icon at bounding box center [183, 19] width 3 height 6
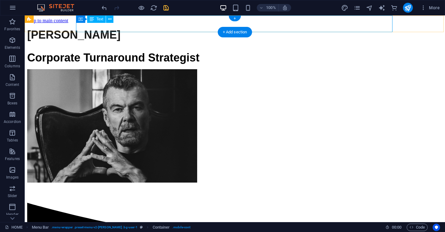
click at [315, 28] on div "[PERSON_NAME]" at bounding box center [235, 34] width 416 height 13
click at [285, 28] on div "[PERSON_NAME]" at bounding box center [235, 34] width 416 height 13
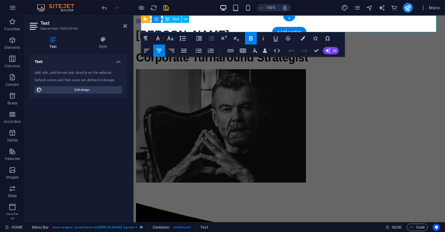
click at [230, 28] on strong "[PERSON_NAME]" at bounding box center [182, 34] width 93 height 13
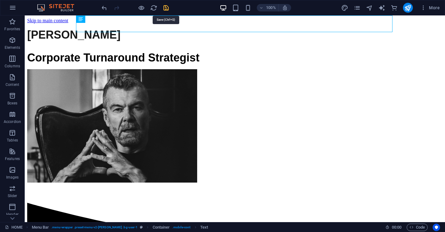
click at [165, 8] on icon "save" at bounding box center [166, 7] width 7 height 7
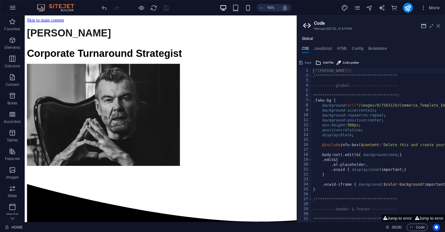
click at [440, 27] on icon at bounding box center [439, 26] width 4 height 5
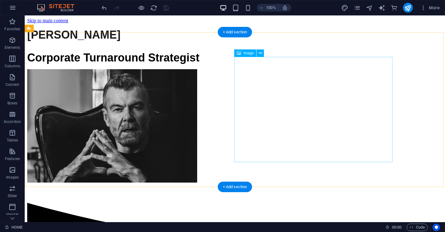
click at [331, 107] on figure at bounding box center [235, 126] width 416 height 115
select select "px"
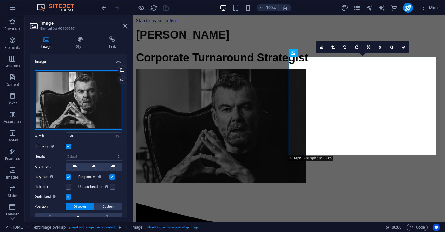
click at [69, 98] on div "Drag files here, click to choose files or select files from Files or our free s…" at bounding box center [79, 100] width 88 height 59
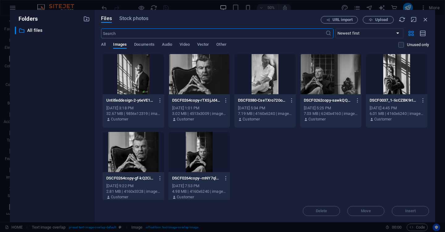
click at [206, 72] on div at bounding box center [200, 74] width 62 height 40
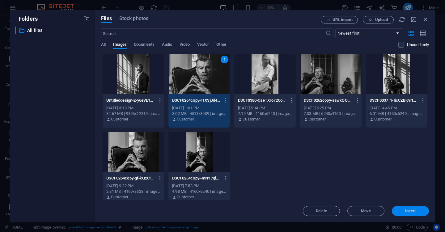
drag, startPoint x: 404, startPoint y: 211, endPoint x: 271, endPoint y: 196, distance: 134.5
click at [404, 211] on span "Insert" at bounding box center [411, 211] width 32 height 4
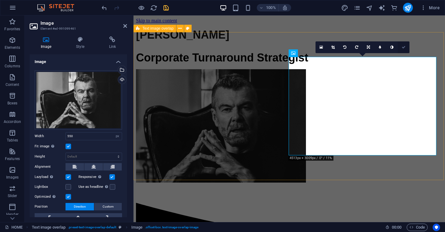
click at [404, 46] on icon at bounding box center [404, 47] width 4 height 4
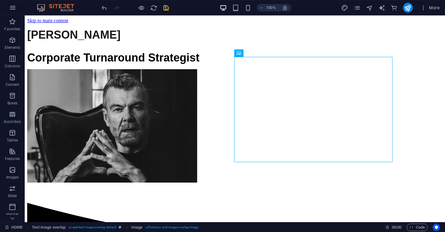
click at [165, 9] on icon "save" at bounding box center [166, 7] width 7 height 7
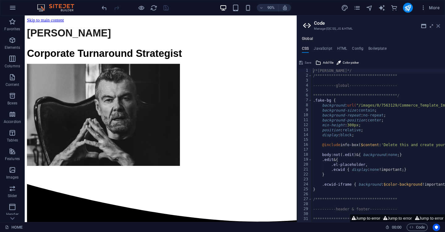
drag, startPoint x: 437, startPoint y: 25, endPoint x: 407, endPoint y: 10, distance: 34.3
click at [437, 25] on icon at bounding box center [439, 26] width 4 height 5
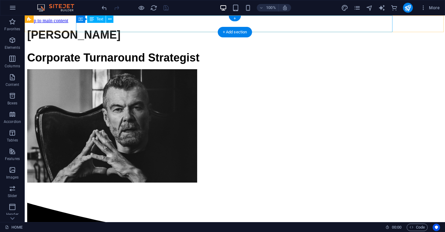
click at [281, 28] on div "[PERSON_NAME]" at bounding box center [235, 34] width 416 height 13
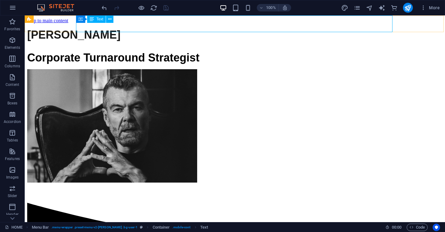
click at [92, 20] on icon at bounding box center [92, 18] width 4 height 7
click at [150, 28] on div "[PERSON_NAME]" at bounding box center [235, 34] width 416 height 13
click at [106, 19] on icon at bounding box center [107, 19] width 3 height 6
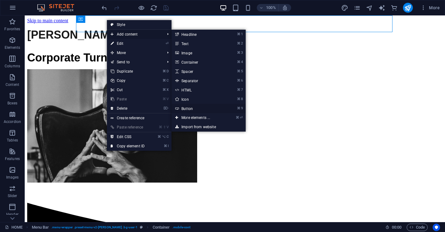
click at [203, 107] on link "⌘ 9 Button" at bounding box center [197, 108] width 51 height 9
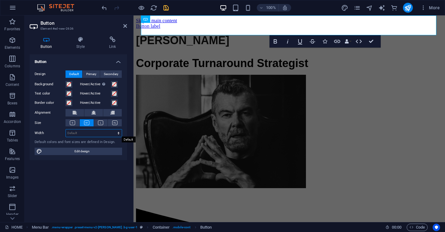
select select "px"
type input "124"
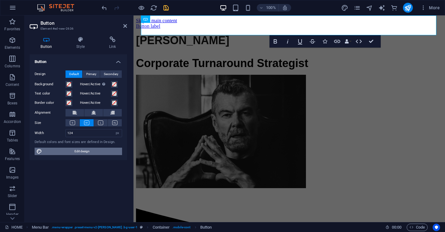
click at [97, 150] on span "Edit design" at bounding box center [82, 151] width 76 height 7
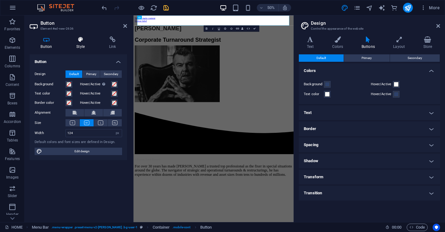
click at [81, 41] on icon at bounding box center [81, 40] width 30 height 6
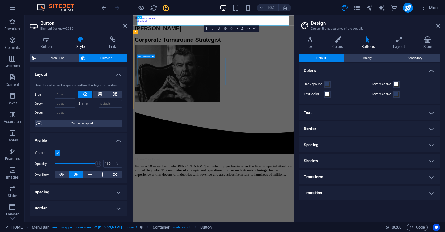
scroll to position [0, 0]
click at [161, 25] on link "Button label" at bounding box center [148, 26] width 24 height 5
click at [161, 24] on link "Button label" at bounding box center [148, 26] width 24 height 5
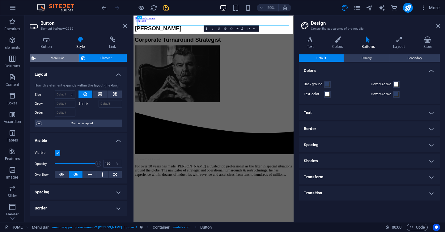
click at [64, 58] on span "Menu Bar" at bounding box center [57, 57] width 40 height 7
select select "rem"
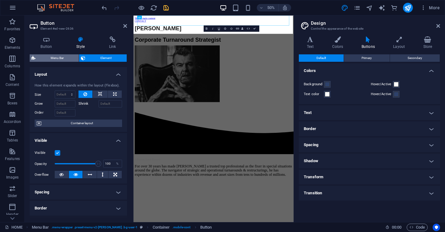
select select "rem"
select select "preset-menu-v2-loki"
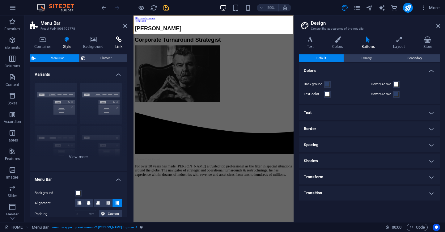
click at [120, 42] on icon at bounding box center [119, 40] width 16 height 6
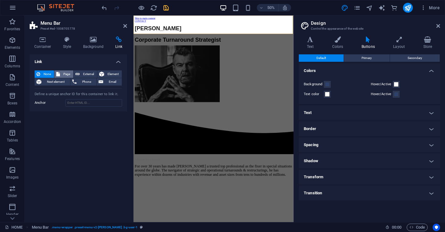
click at [63, 75] on span "Page" at bounding box center [67, 74] width 10 height 7
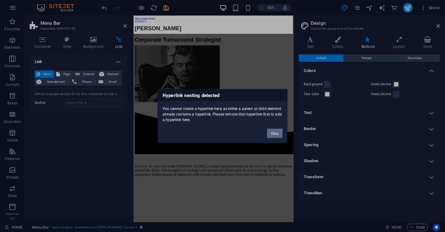
click at [275, 132] on button "Okay" at bounding box center [274, 133] width 15 height 9
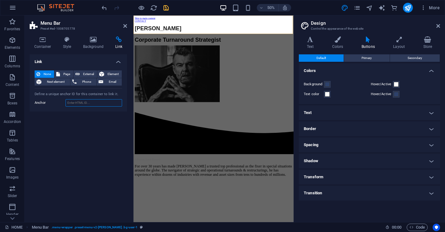
click at [90, 101] on input "Anchor" at bounding box center [94, 102] width 57 height 7
click at [69, 75] on span "Page" at bounding box center [67, 74] width 10 height 7
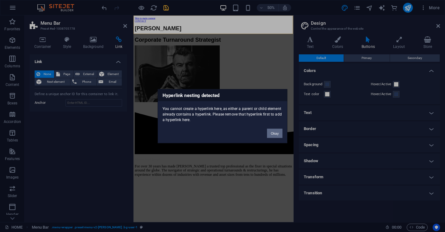
click at [273, 131] on button "Okay" at bounding box center [274, 133] width 15 height 9
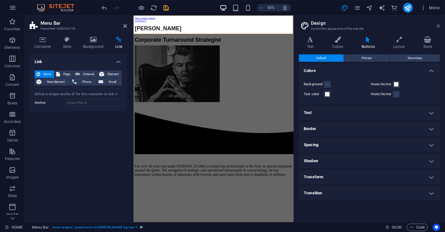
click at [439, 25] on icon at bounding box center [439, 26] width 4 height 5
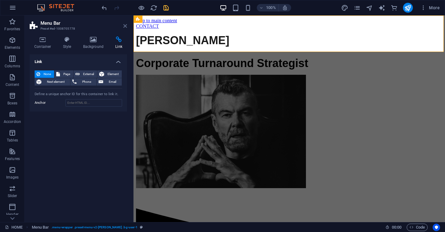
click at [126, 26] on icon at bounding box center [125, 26] width 4 height 5
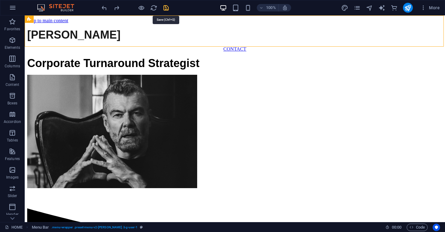
click at [164, 7] on icon "save" at bounding box center [166, 7] width 7 height 7
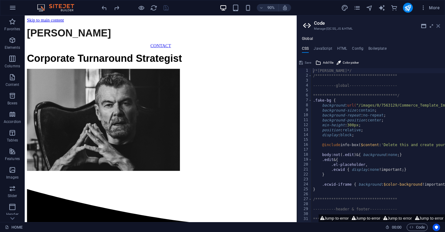
click at [437, 26] on icon at bounding box center [439, 26] width 4 height 5
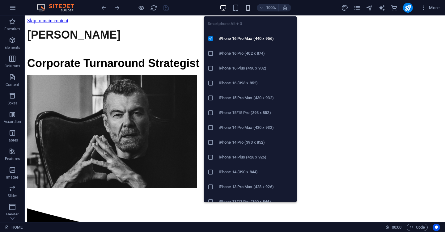
click at [247, 10] on icon "button" at bounding box center [248, 7] width 7 height 7
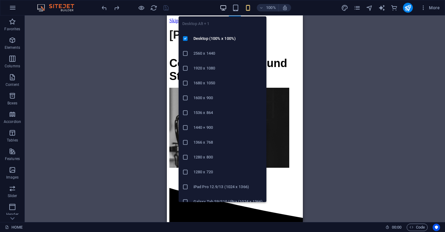
click at [224, 6] on icon "button" at bounding box center [223, 7] width 7 height 7
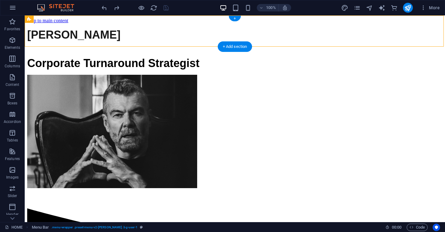
drag, startPoint x: 237, startPoint y: 37, endPoint x: 296, endPoint y: 21, distance: 61.7
click at [297, 24] on div "[PERSON_NAME] CONTACT" at bounding box center [235, 38] width 416 height 28
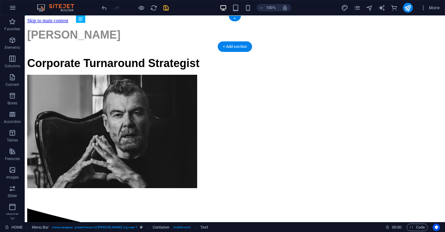
drag, startPoint x: 285, startPoint y: 43, endPoint x: 284, endPoint y: 24, distance: 19.2
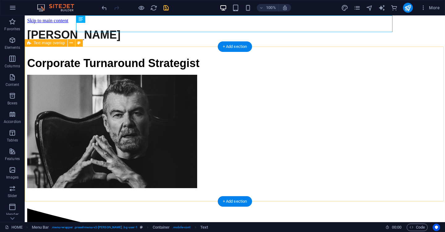
click at [180, 78] on div "Corporate Turnaround Strategist" at bounding box center [235, 121] width 416 height 138
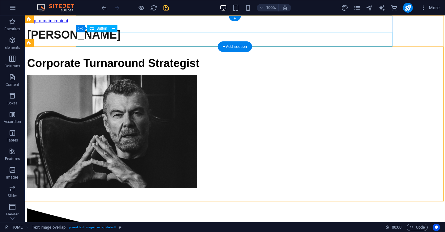
click at [275, 46] on div "CONTACT" at bounding box center [235, 49] width 416 height 6
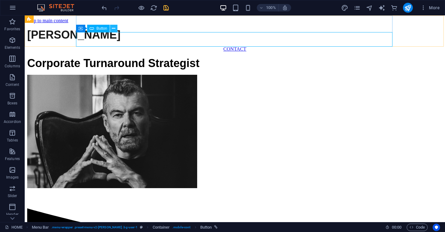
click at [112, 28] on icon at bounding box center [113, 28] width 3 height 6
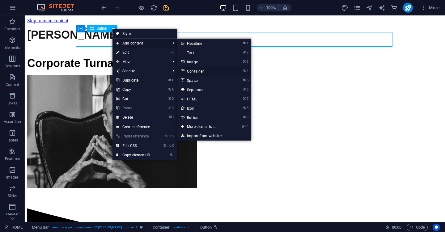
click at [209, 71] on link "⌘ 4 Container" at bounding box center [202, 71] width 51 height 9
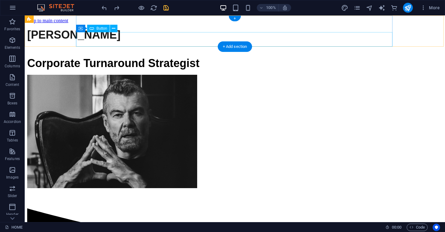
click at [151, 46] on div "CONTACT" at bounding box center [235, 49] width 416 height 6
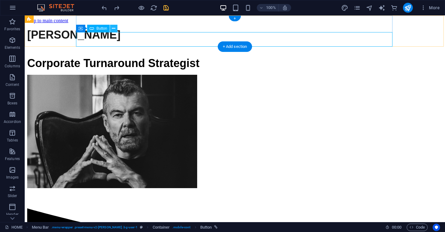
click at [114, 28] on icon at bounding box center [113, 28] width 3 height 6
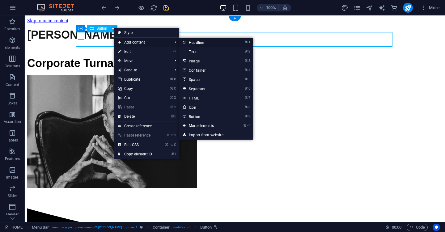
click at [233, 42] on li "⌘ 1 Headline" at bounding box center [216, 42] width 74 height 9
click at [201, 41] on link "⌘ 1 Headline" at bounding box center [204, 42] width 51 height 9
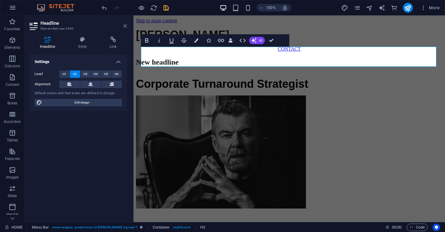
click at [126, 25] on icon at bounding box center [125, 26] width 4 height 5
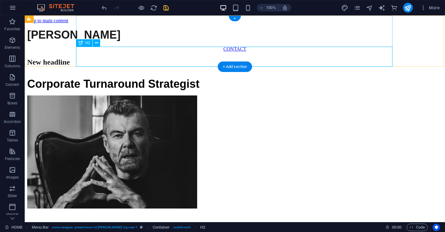
click at [162, 58] on div "New headline" at bounding box center [235, 62] width 416 height 8
click at [95, 44] on icon at bounding box center [96, 43] width 3 height 6
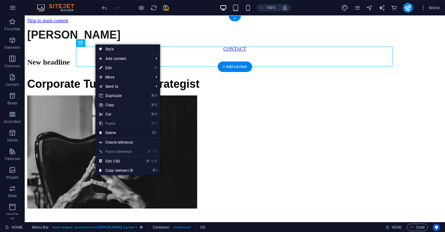
drag, startPoint x: 119, startPoint y: 133, endPoint x: 94, endPoint y: 118, distance: 29.2
click at [119, 133] on link "⌦ Delete" at bounding box center [116, 132] width 41 height 9
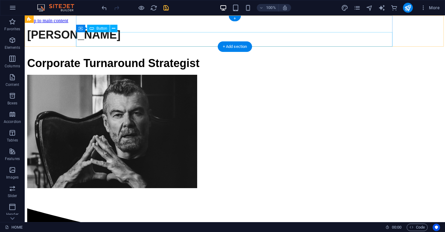
click at [203, 46] on div "CONTACT" at bounding box center [235, 49] width 416 height 6
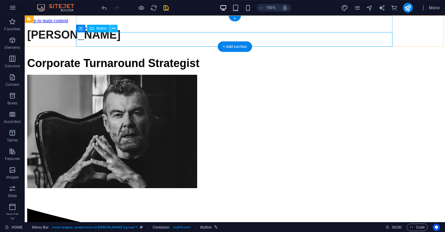
click at [113, 30] on icon at bounding box center [113, 28] width 3 height 6
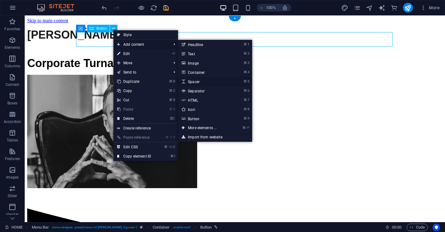
click at [204, 84] on link "⌘ 5 Spacer" at bounding box center [203, 81] width 51 height 9
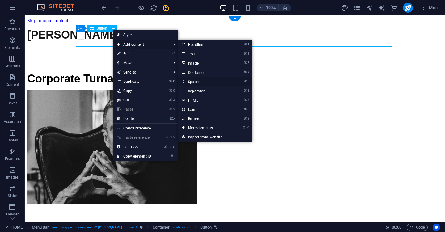
select select "px"
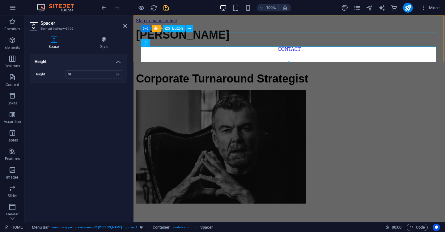
drag, startPoint x: 423, startPoint y: 77, endPoint x: 291, endPoint y: 39, distance: 136.7
click at [75, 75] on input "50" at bounding box center [94, 74] width 56 height 7
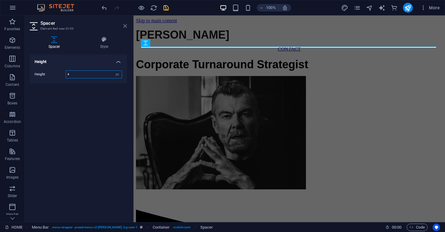
type input "4"
click at [126, 25] on icon at bounding box center [125, 26] width 4 height 5
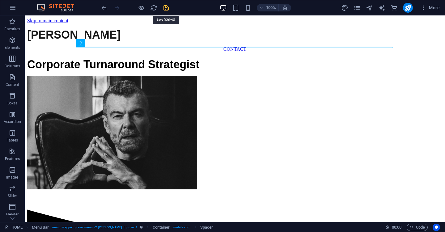
click at [166, 7] on icon "save" at bounding box center [166, 7] width 7 height 7
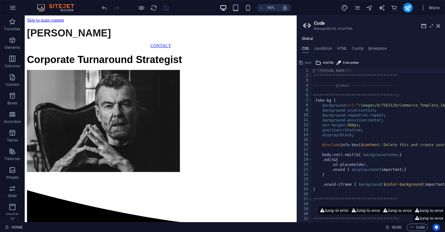
click at [438, 23] on h2 "Code" at bounding box center [377, 23] width 126 height 6
drag, startPoint x: 438, startPoint y: 27, endPoint x: 413, endPoint y: 11, distance: 29.2
click at [438, 27] on icon at bounding box center [439, 26] width 4 height 5
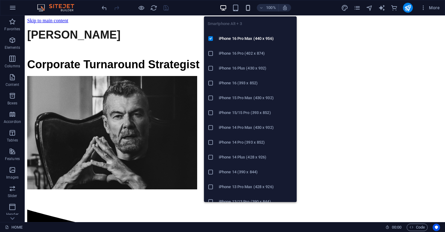
click at [248, 7] on icon "button" at bounding box center [248, 7] width 7 height 7
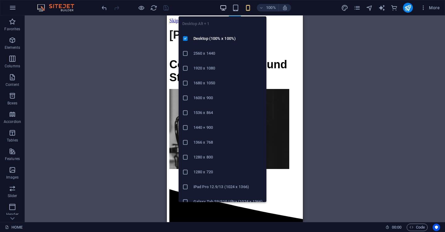
click at [222, 5] on icon "button" at bounding box center [223, 7] width 7 height 7
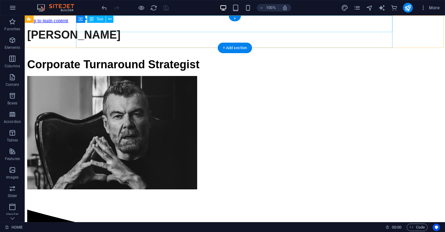
click at [140, 32] on div "[PERSON_NAME]" at bounding box center [235, 34] width 416 height 13
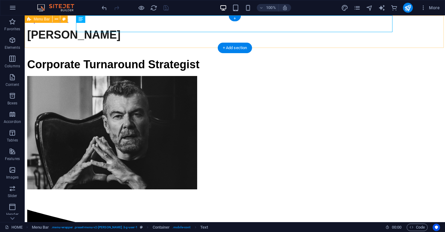
click at [54, 36] on div "[PERSON_NAME] CONTACT" at bounding box center [235, 39] width 416 height 30
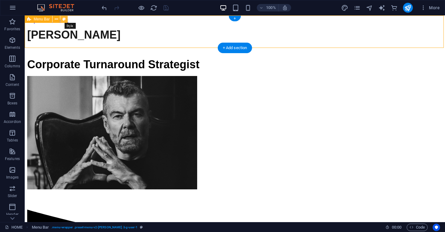
click at [62, 18] on icon at bounding box center [63, 19] width 3 height 6
select select "rem"
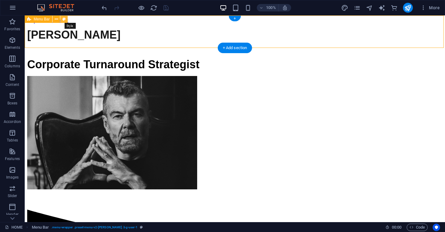
select select "rem"
select select "preset-menu-v2-loki"
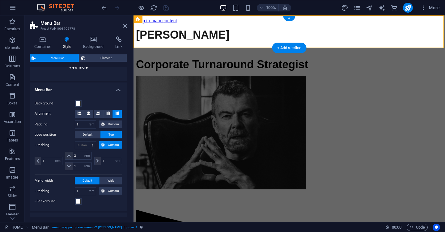
scroll to position [90, 0]
